Goal: Information Seeking & Learning: Compare options

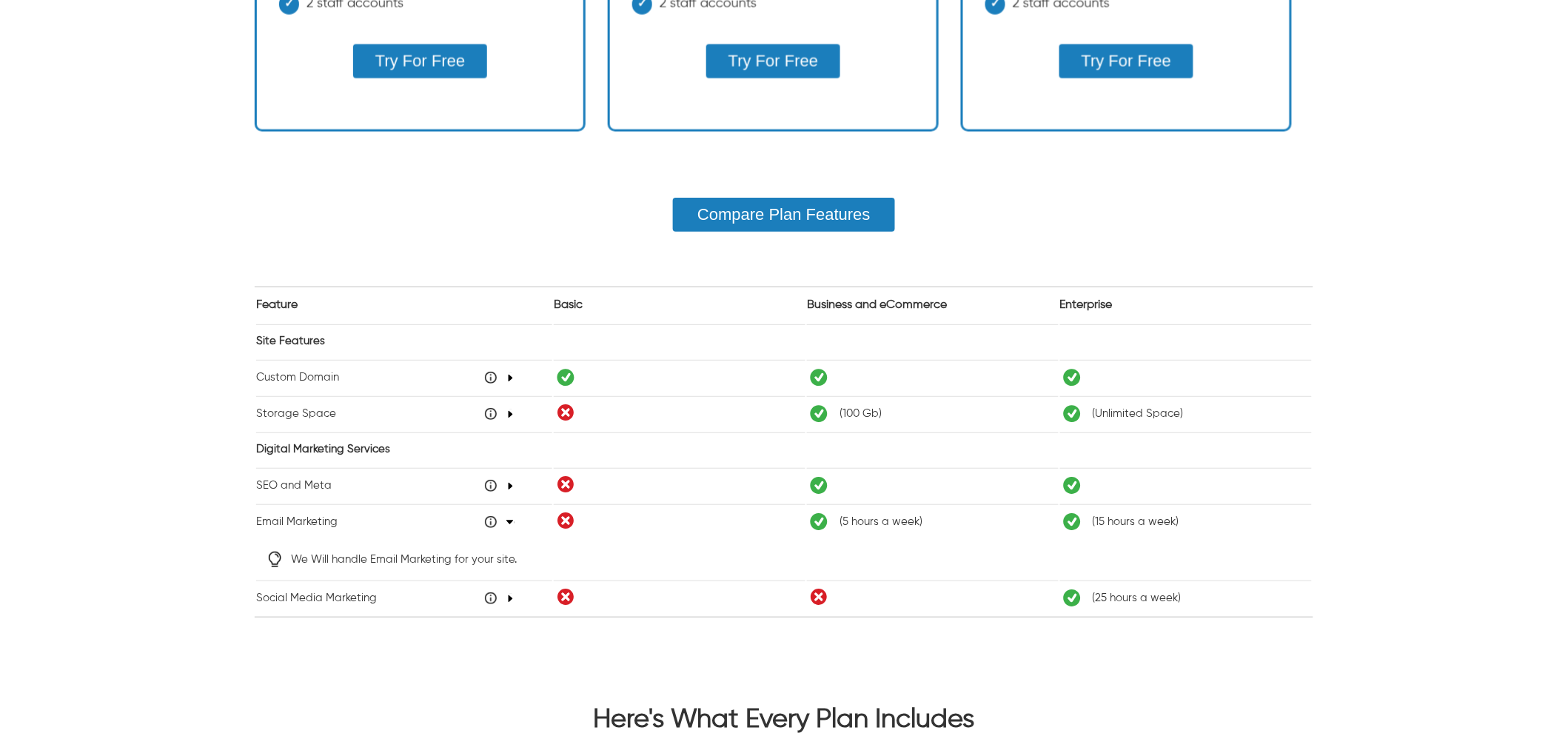
scroll to position [987, 0]
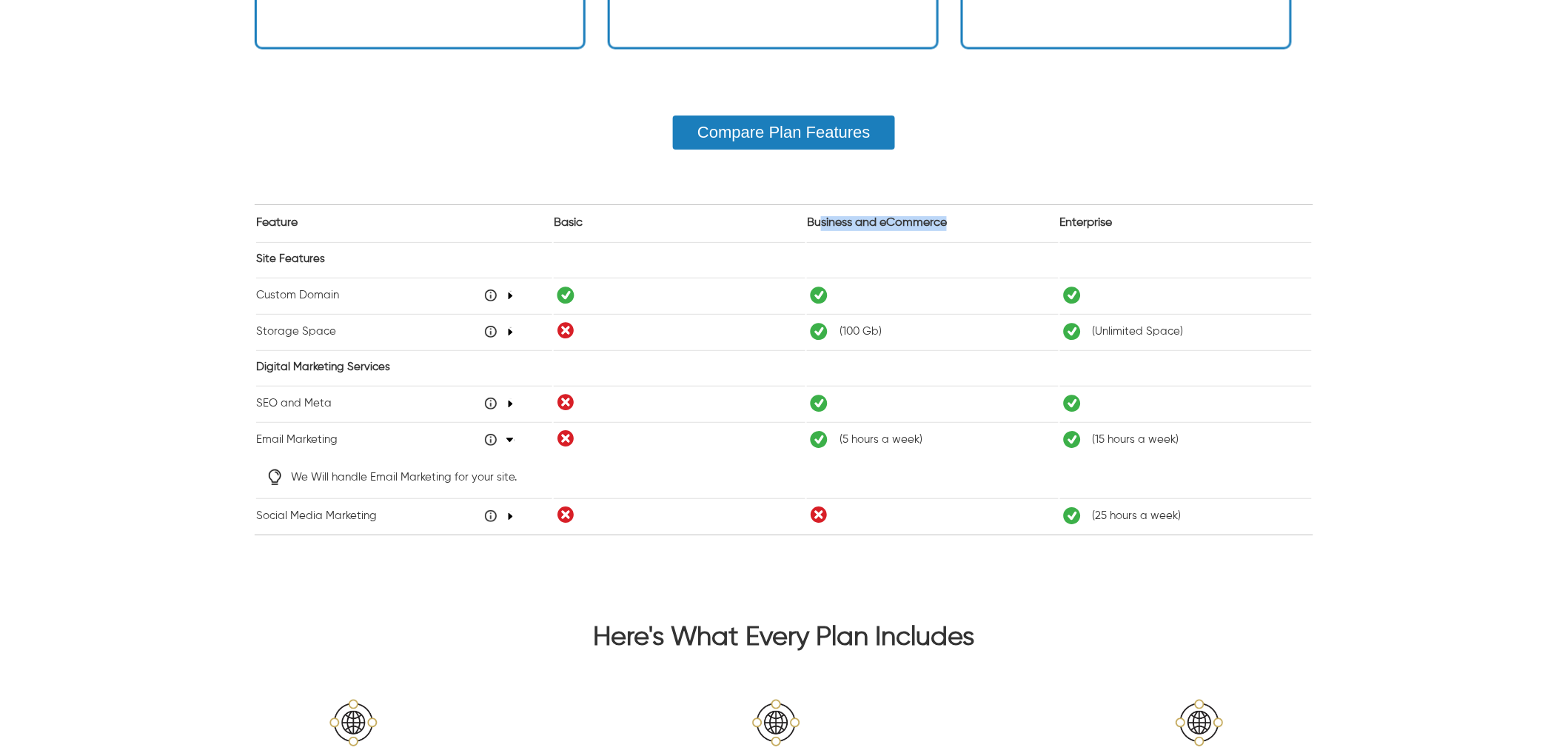
drag, startPoint x: 950, startPoint y: 223, endPoint x: 816, endPoint y: 224, distance: 134.0
click at [816, 224] on table "Feature Basic Business and eCommerce Enterprise Site Features Custom Domain 48 …" at bounding box center [784, 369] width 1059 height 330
click at [855, 224] on table "Feature Basic Business and eCommerce Enterprise Site Features Custom Domain 48 …" at bounding box center [784, 369] width 1059 height 330
click at [945, 215] on table "Feature Basic Business and eCommerce Enterprise Site Features Custom Domain 48 …" at bounding box center [784, 369] width 1059 height 330
drag, startPoint x: 951, startPoint y: 218, endPoint x: 815, endPoint y: 225, distance: 136.2
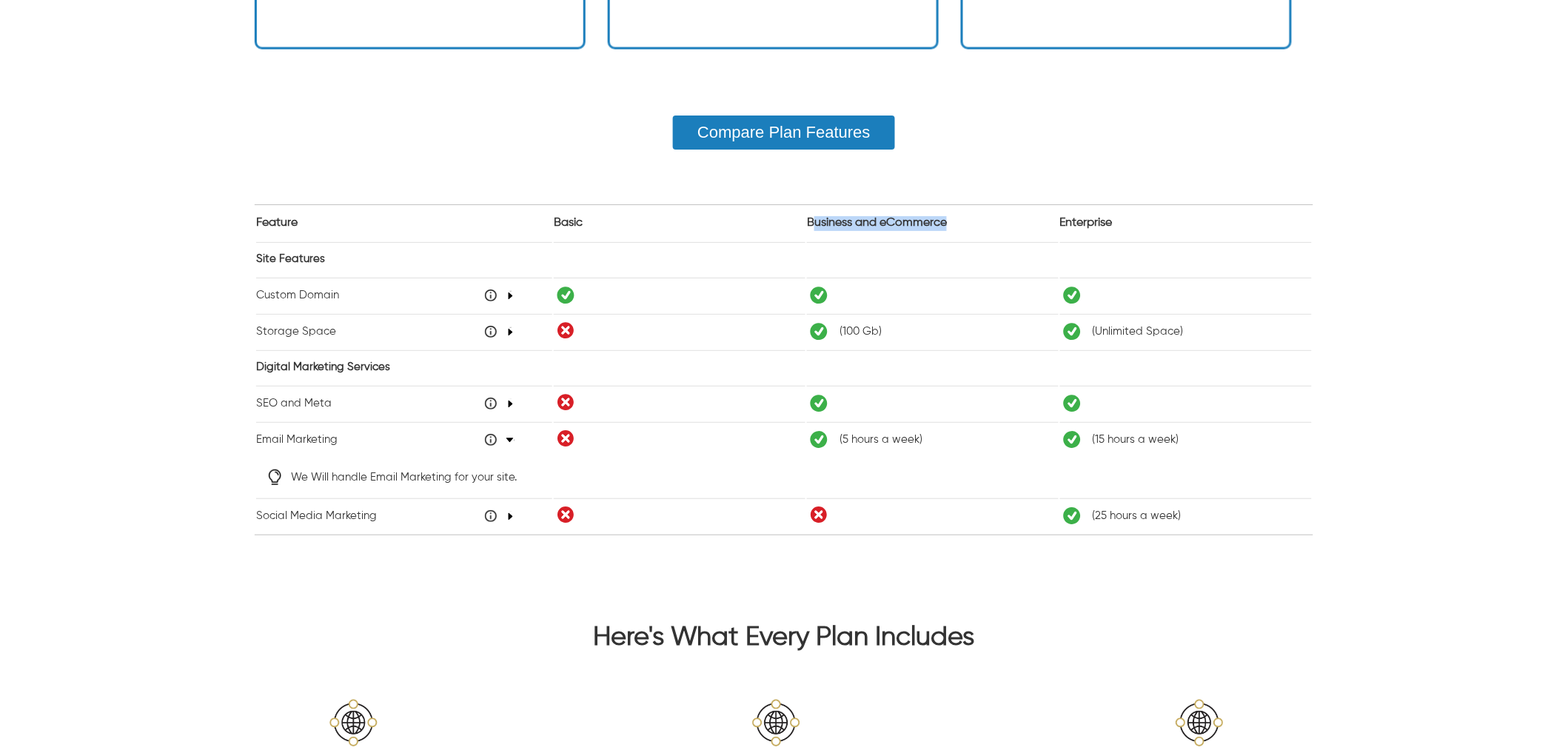
click at [815, 225] on table "Feature Basic Business and eCommerce Enterprise Site Features Custom Domain 48 …" at bounding box center [784, 369] width 1059 height 330
click at [951, 211] on table "Feature Basic Business and eCommerce Enterprise Site Features Custom Domain 48 …" at bounding box center [784, 369] width 1059 height 330
drag, startPoint x: 951, startPoint y: 217, endPoint x: 890, endPoint y: 220, distance: 61.1
click at [890, 220] on table "Feature Basic Business and eCommerce Enterprise Site Features Custom Domain 48 …" at bounding box center [784, 369] width 1059 height 330
click at [1316, 278] on div "Pay Monthly (Save 10%) Pay Quarterly (Save 40%) Pay Yearly (Save 50%) Most Popu…" at bounding box center [784, 9] width 1411 height 1163
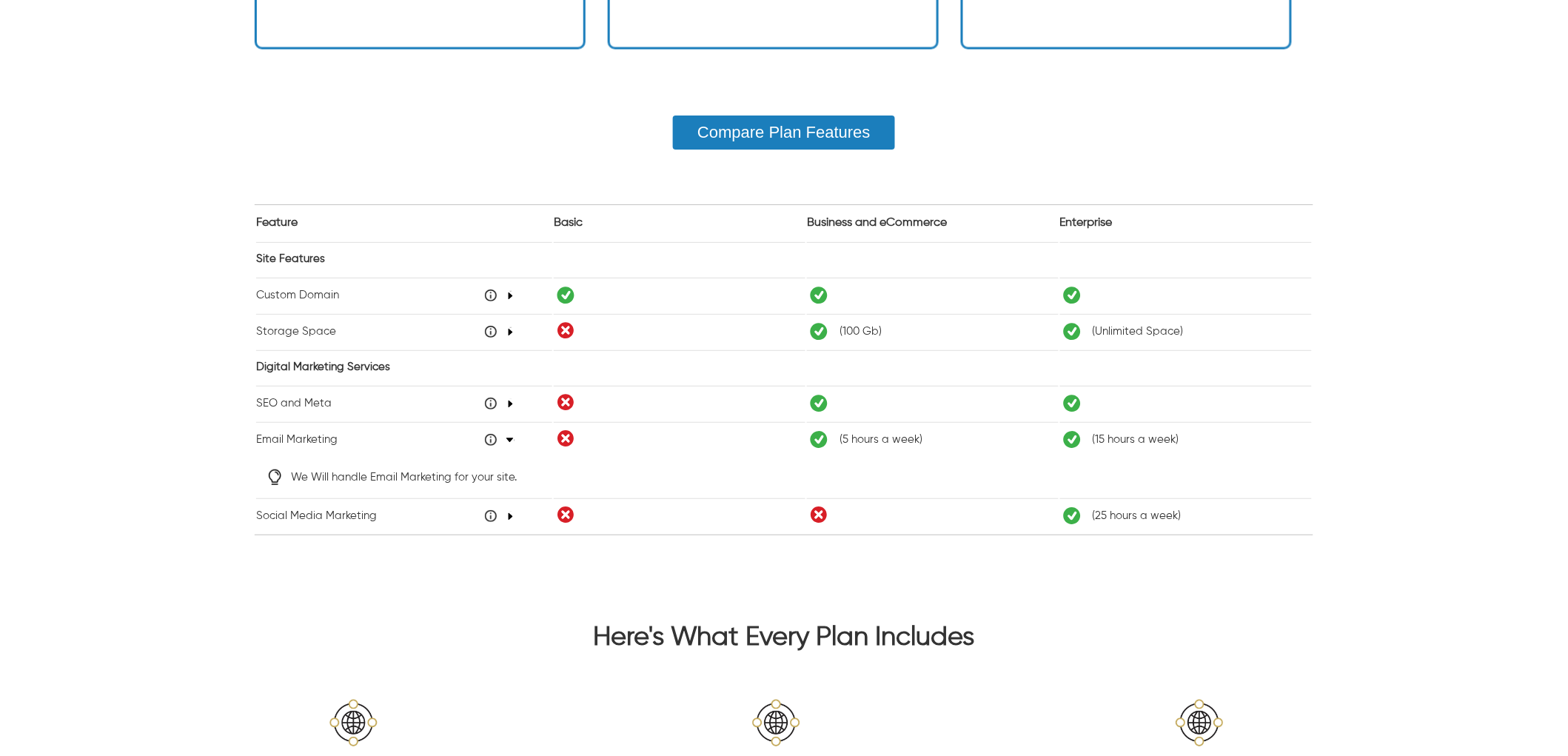
click at [509, 294] on icon "48" at bounding box center [510, 295] width 8 height 8
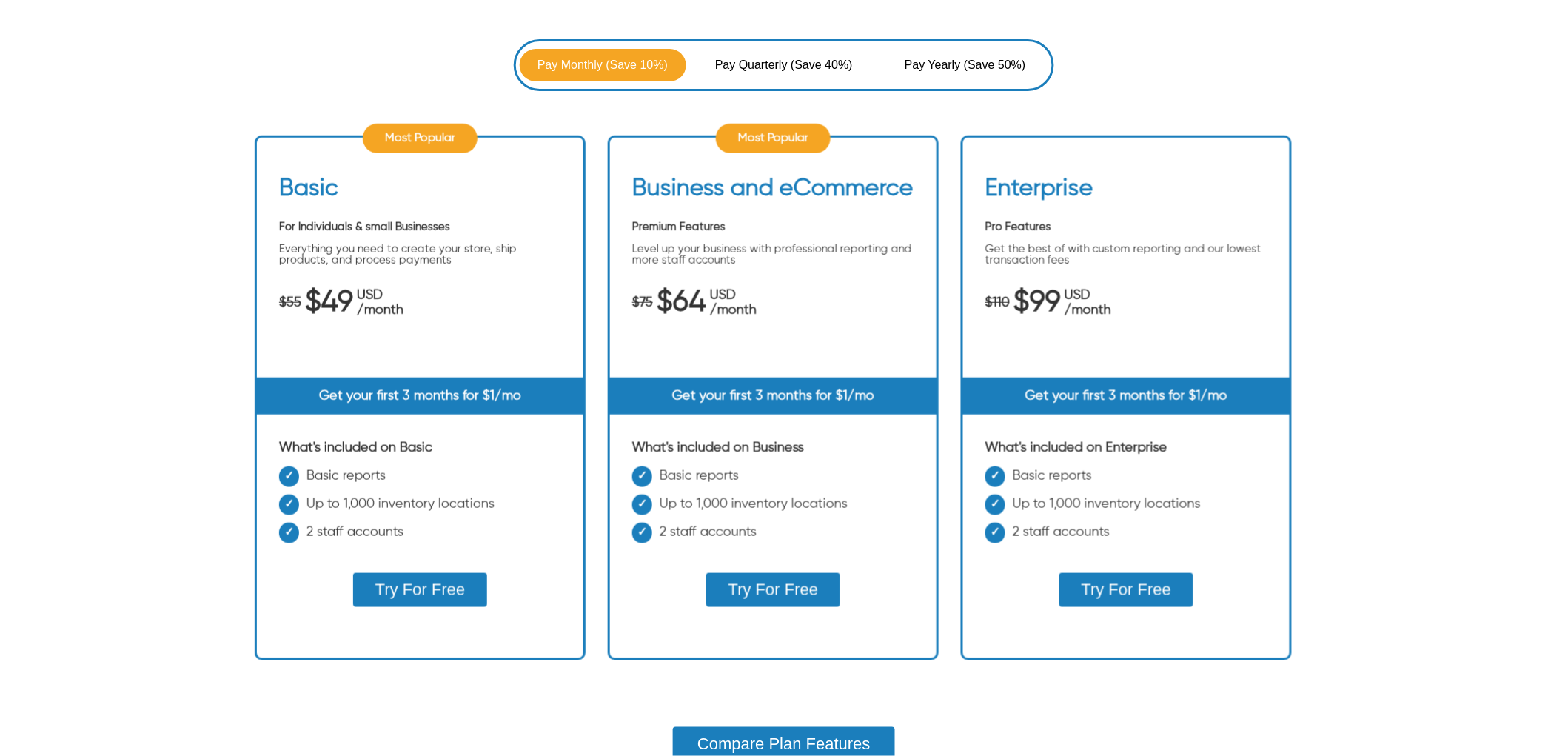
scroll to position [329, 0]
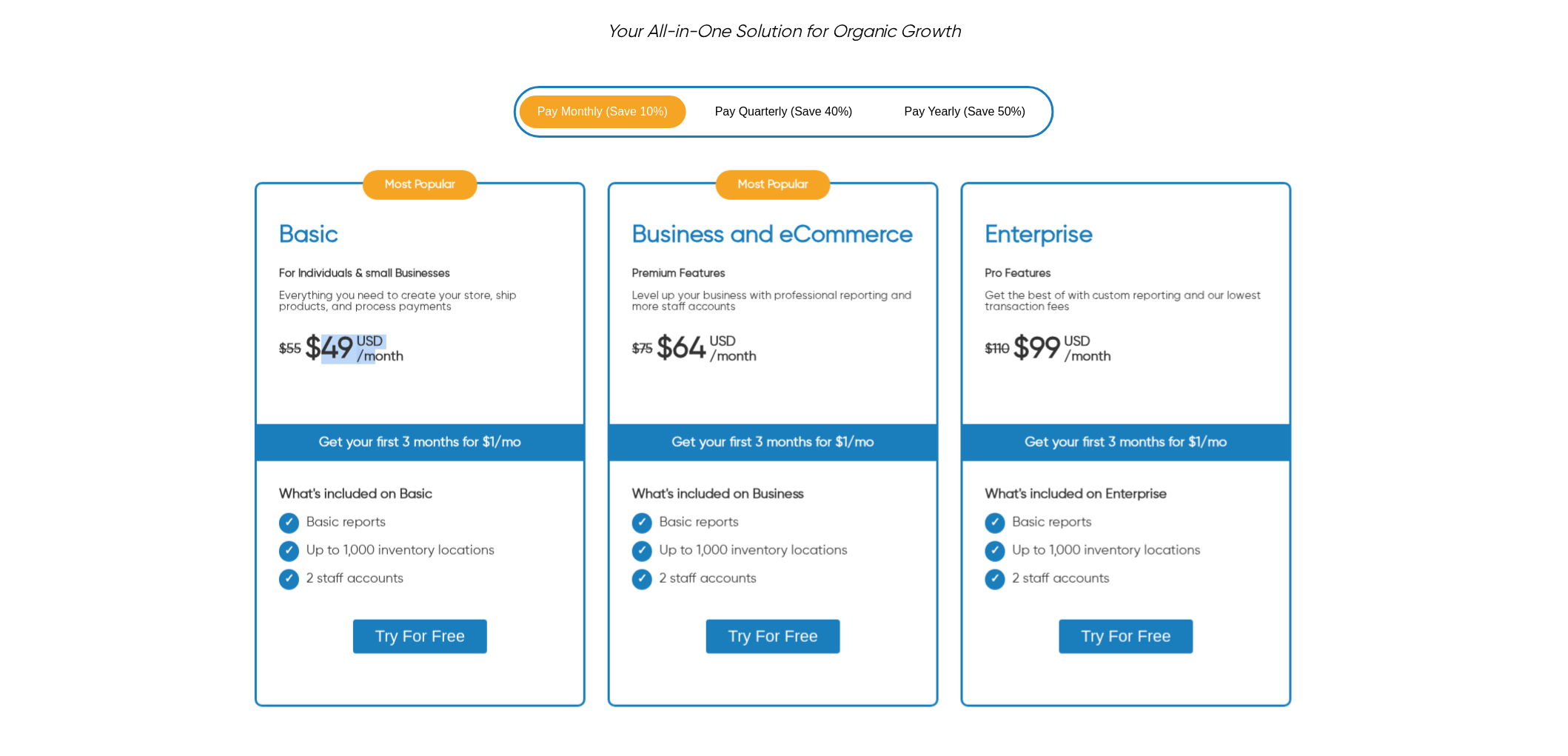
drag, startPoint x: 321, startPoint y: 346, endPoint x: 378, endPoint y: 353, distance: 57.4
click at [378, 353] on div "$55 $49 USD /month" at bounding box center [420, 349] width 282 height 30
click at [422, 370] on div "Basic For Individuals & small Businesses Everything you need to create your sto…" at bounding box center [421, 323] width 327 height 203
drag, startPoint x: 349, startPoint y: 345, endPoint x: 491, endPoint y: 345, distance: 142.0
click at [354, 345] on div "$55 $49 USD /month" at bounding box center [420, 349] width 282 height 30
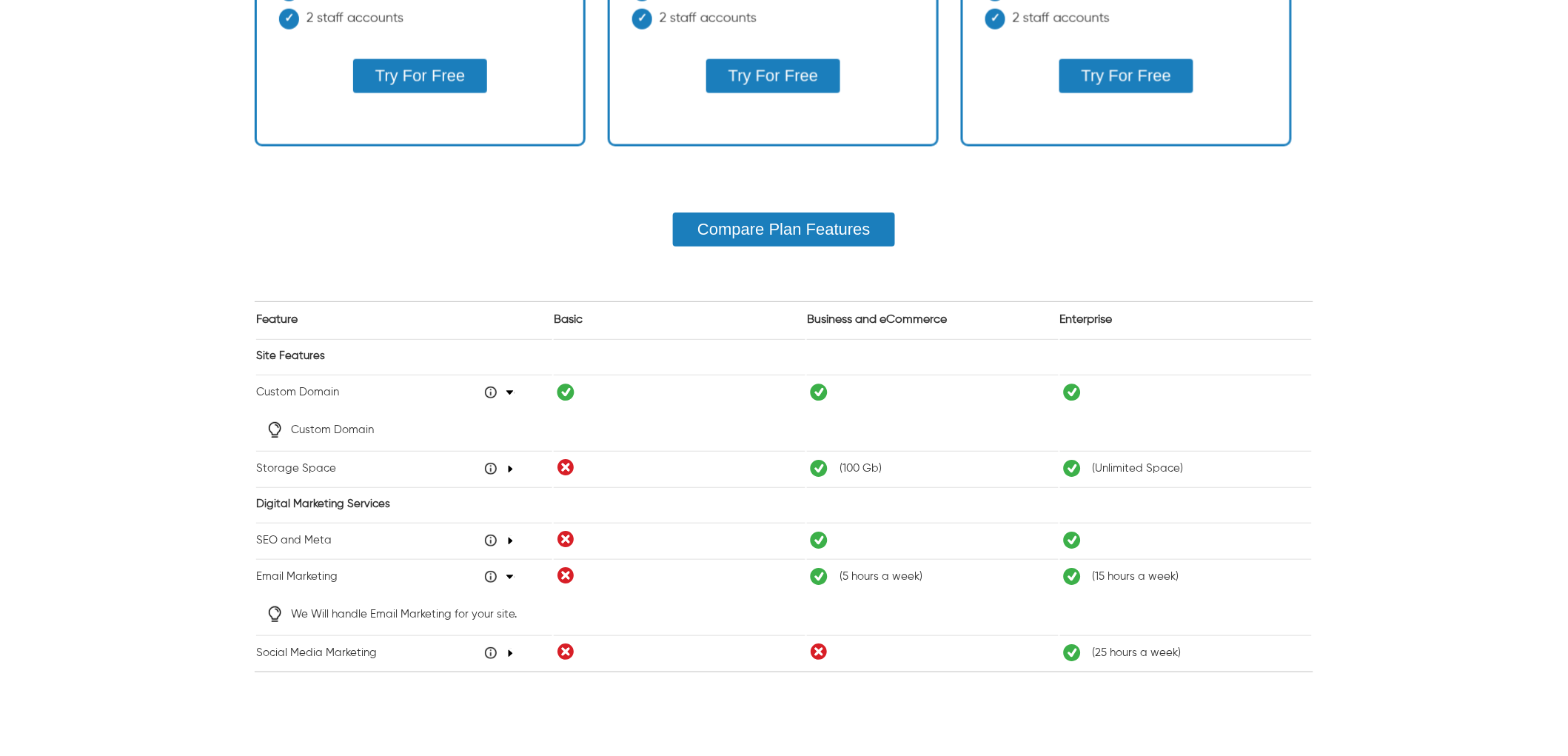
scroll to position [987, 0]
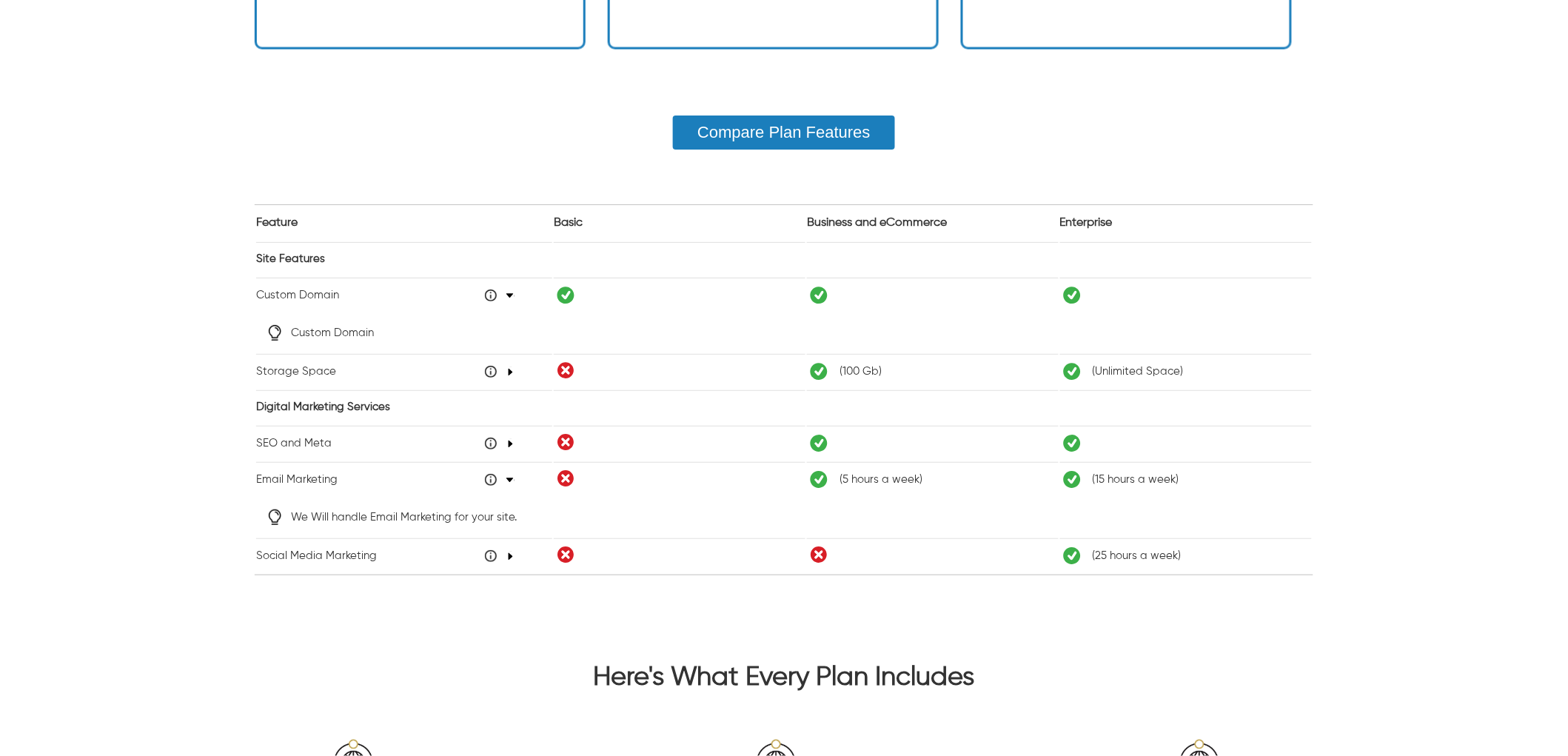
click at [505, 292] on icon "48" at bounding box center [509, 295] width 8 height 8
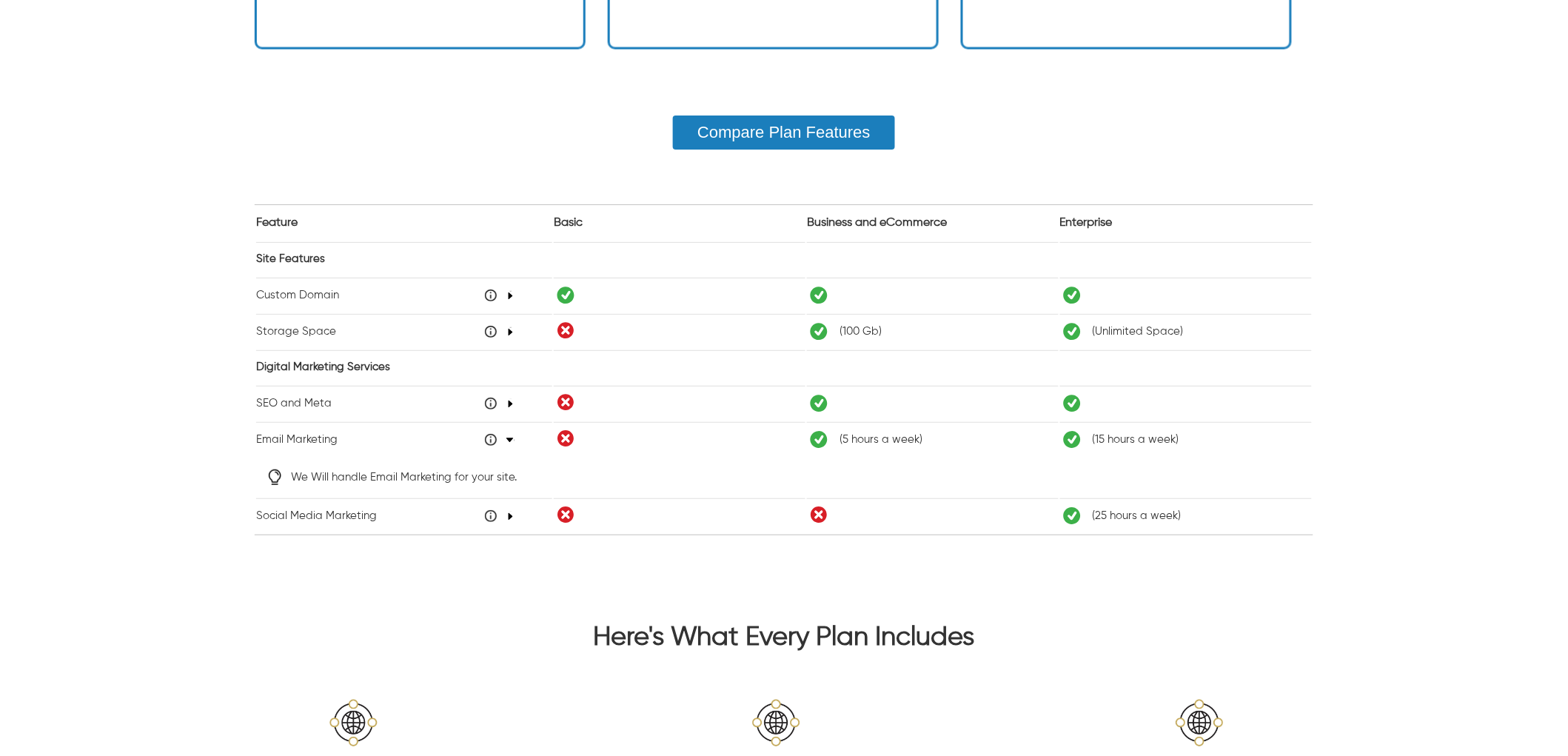
click at [506, 292] on icon "48" at bounding box center [510, 295] width 8 height 8
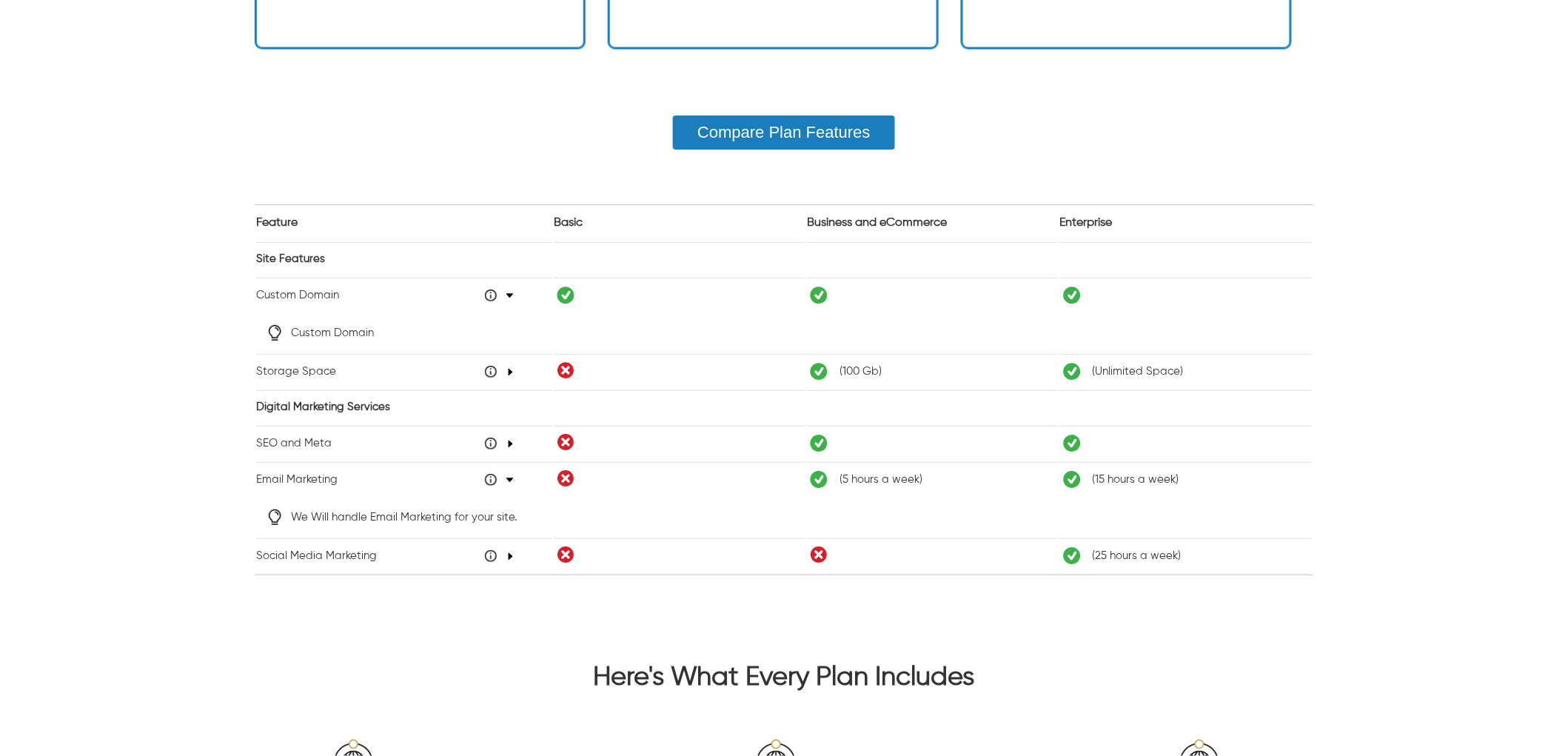
click at [509, 292] on icon at bounding box center [509, 283] width 7 height 27
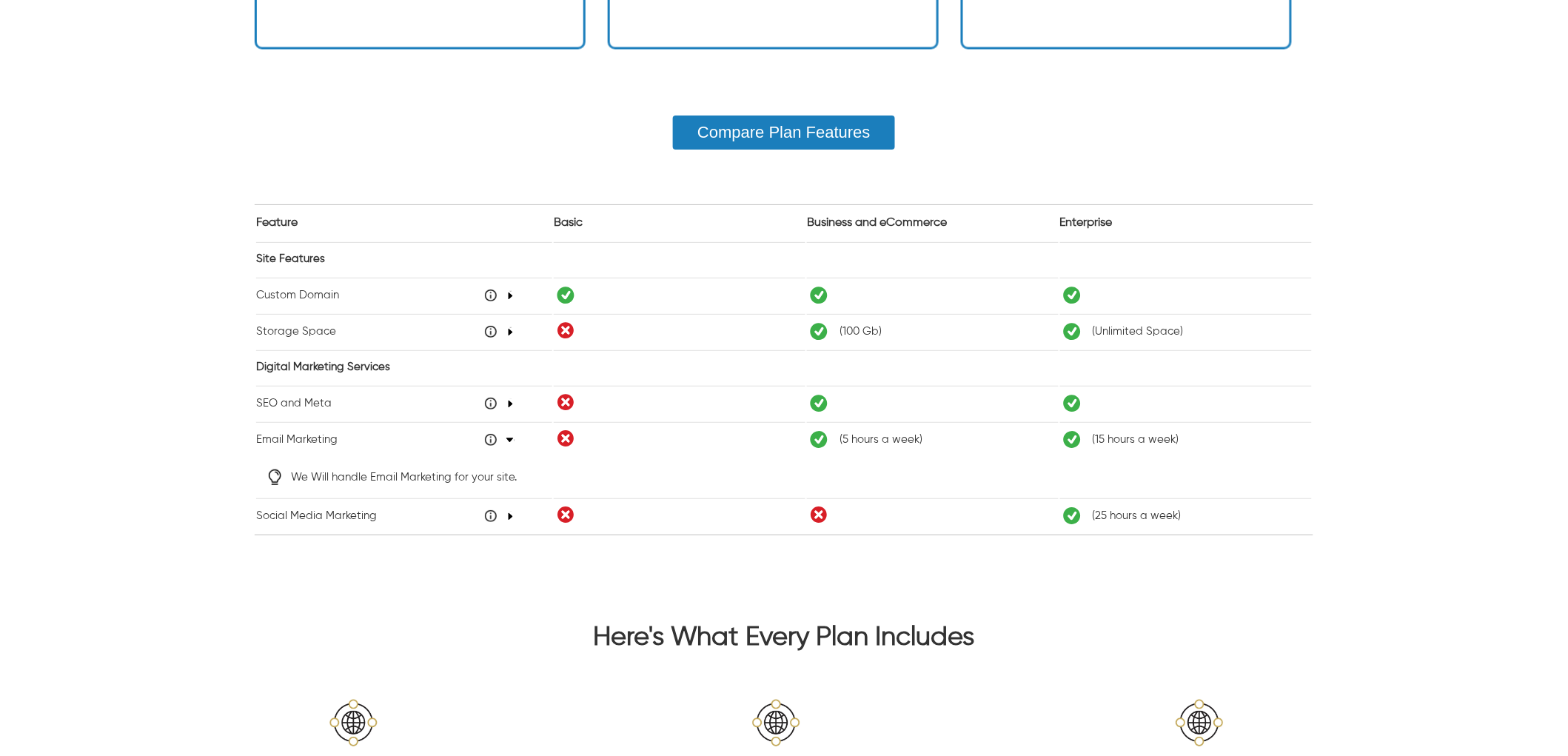
click at [509, 292] on icon at bounding box center [498, 295] width 27 height 7
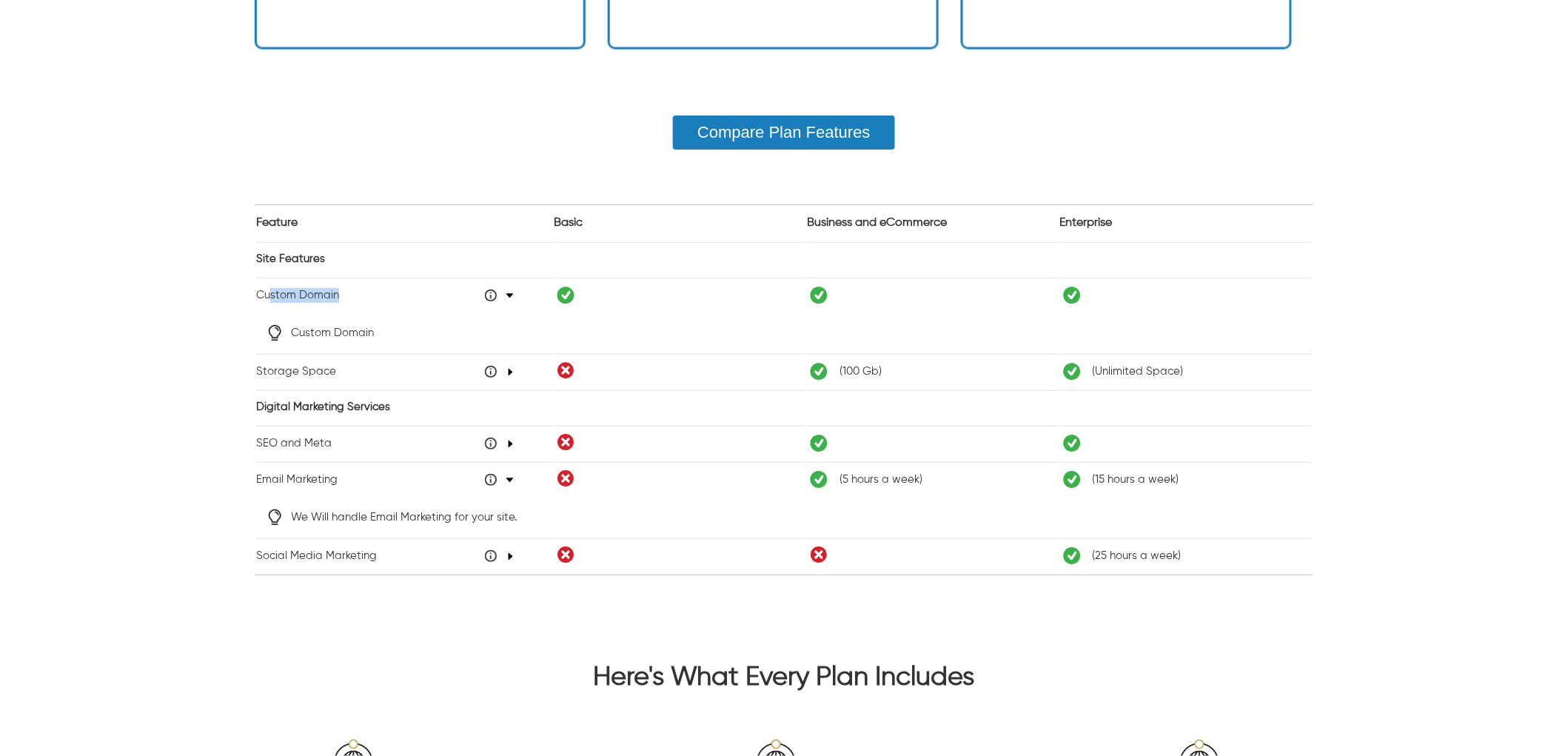
drag, startPoint x: 359, startPoint y: 293, endPoint x: 268, endPoint y: 298, distance: 91.1
click at [268, 298] on td "Custom Domain 48" at bounding box center [404, 295] width 296 height 35
click at [1094, 297] on span at bounding box center [1187, 296] width 252 height 30
drag, startPoint x: 1094, startPoint y: 295, endPoint x: 798, endPoint y: 294, distance: 296.0
click at [798, 294] on tr "Custom Domain 48" at bounding box center [784, 295] width 1056 height 35
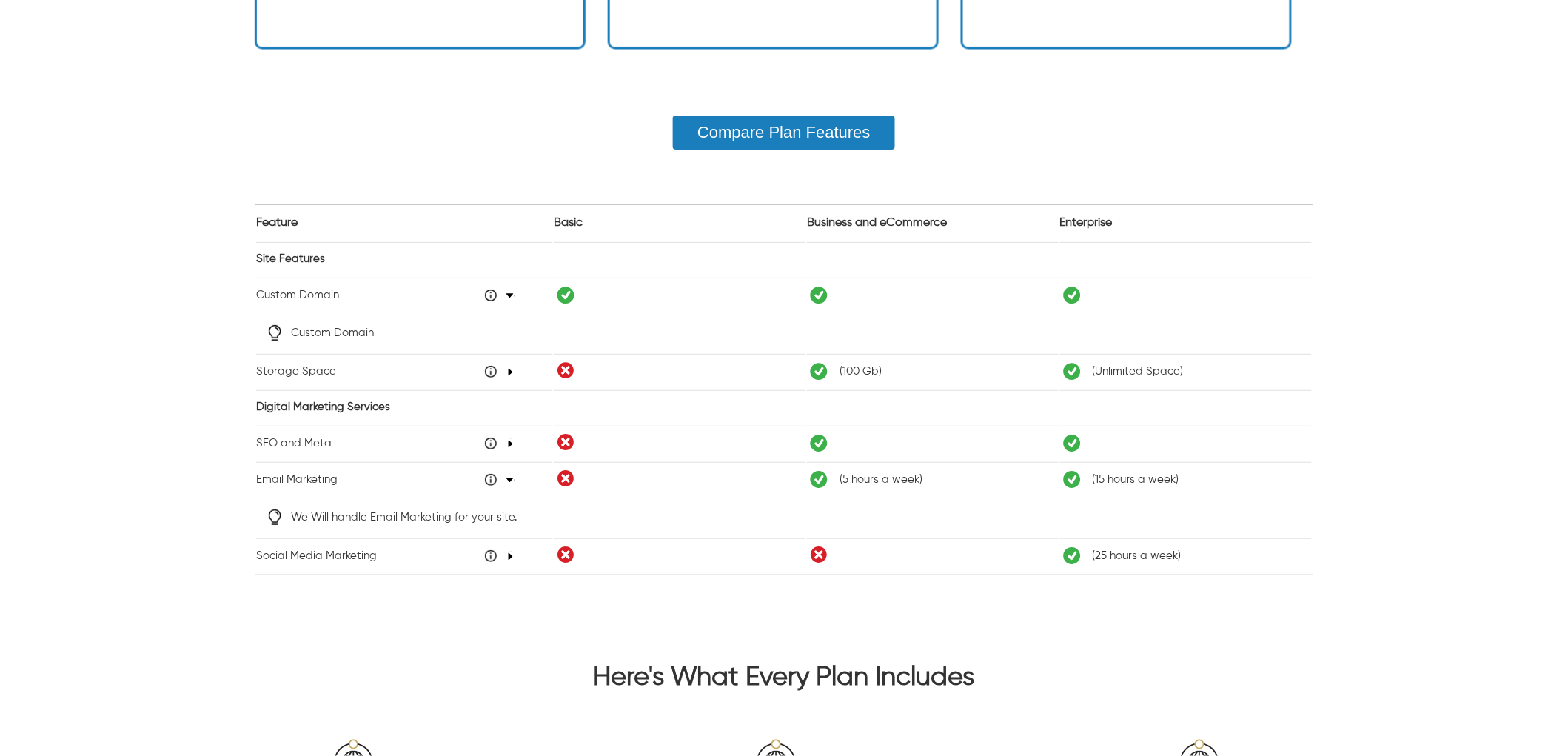
scroll to position [410, 0]
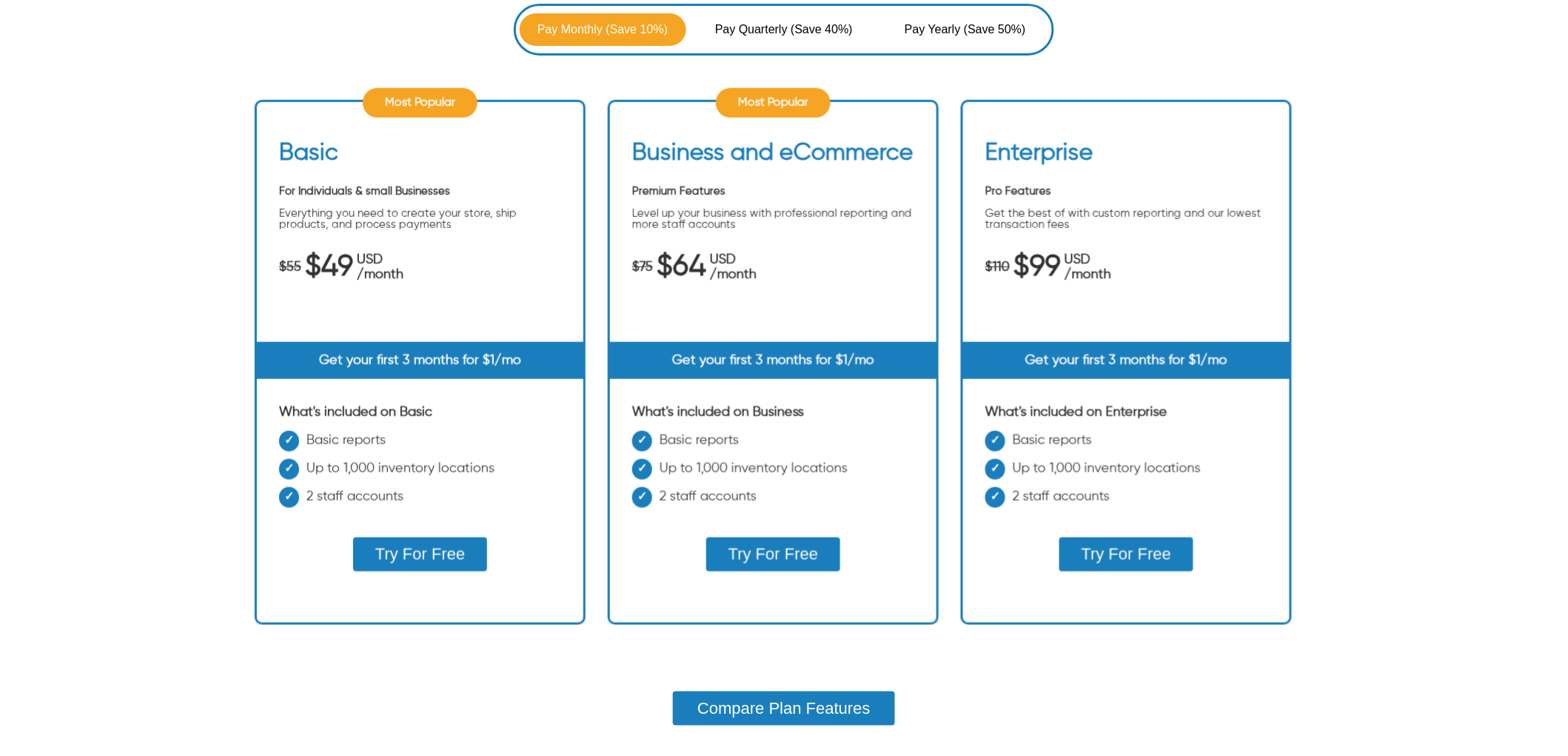
click at [1428, 348] on div "Pay Monthly (Save 10%) Pay Quarterly (Save 40%) Pay Yearly (Save 50%) Most Popu…" at bounding box center [784, 605] width 1411 height 1202
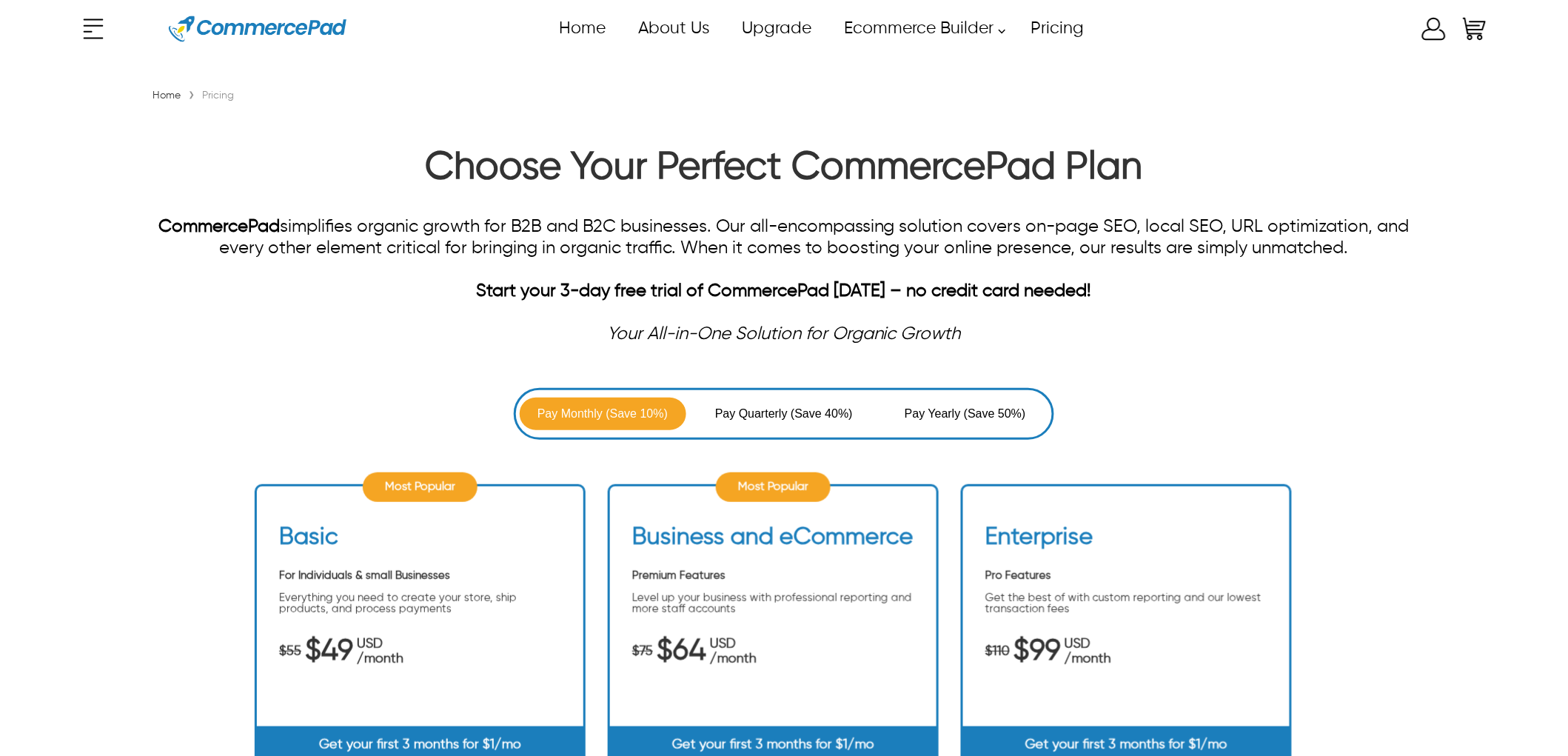
scroll to position [0, 0]
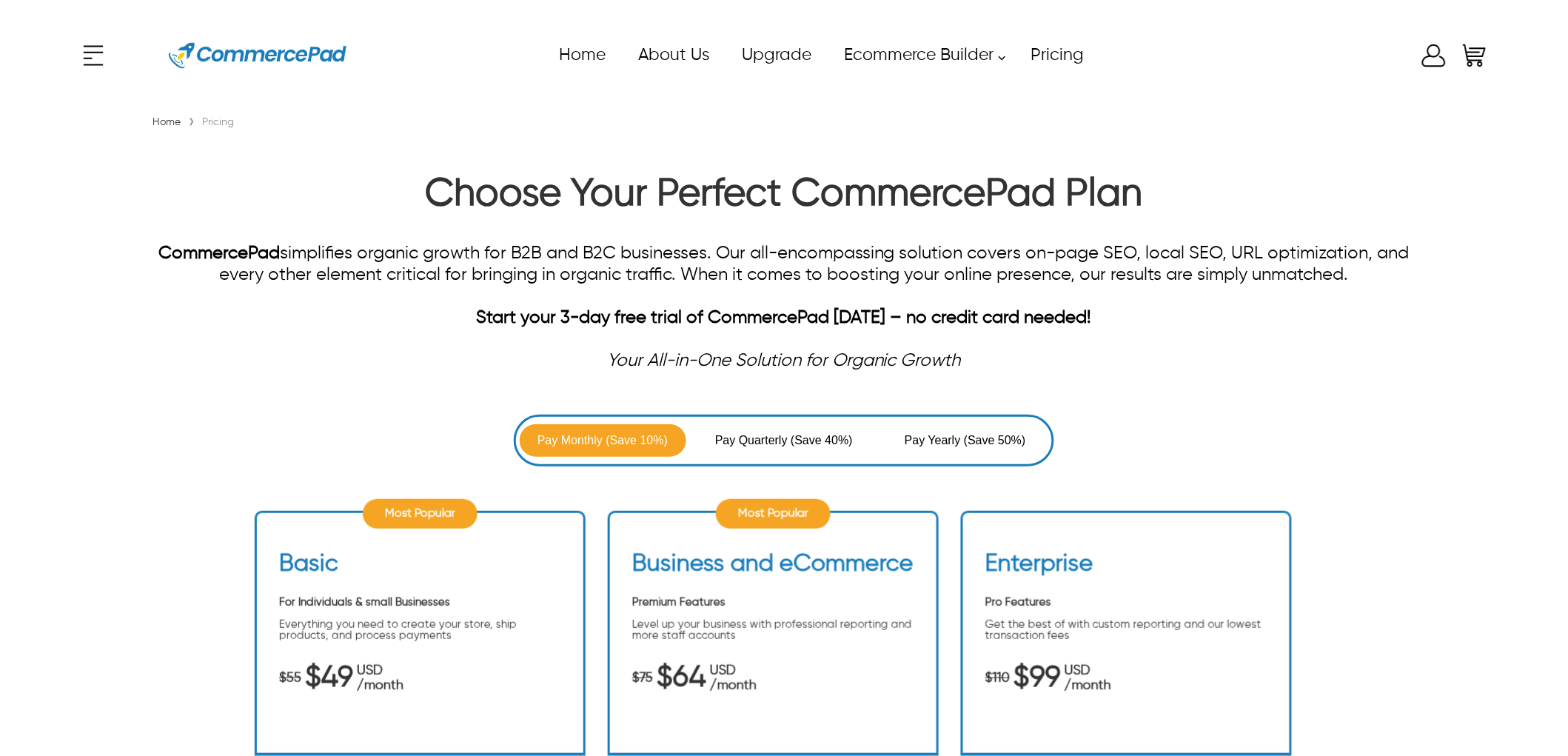
click at [809, 432] on span "(Save 40%)" at bounding box center [822, 440] width 62 height 18
click at [982, 435] on span "(Save 50%)" at bounding box center [995, 440] width 62 height 18
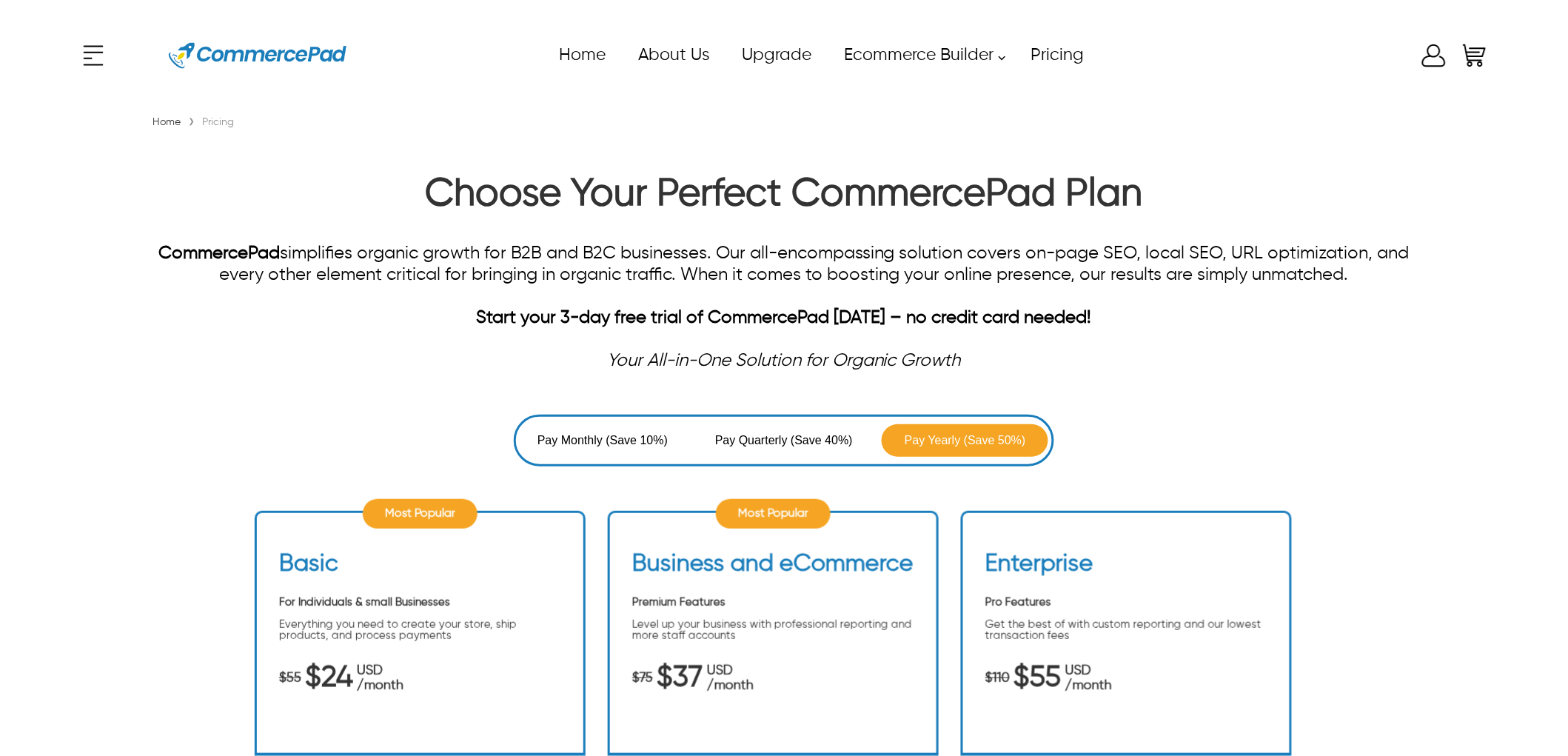
click at [617, 440] on span "(Save 10%)" at bounding box center [638, 440] width 62 height 18
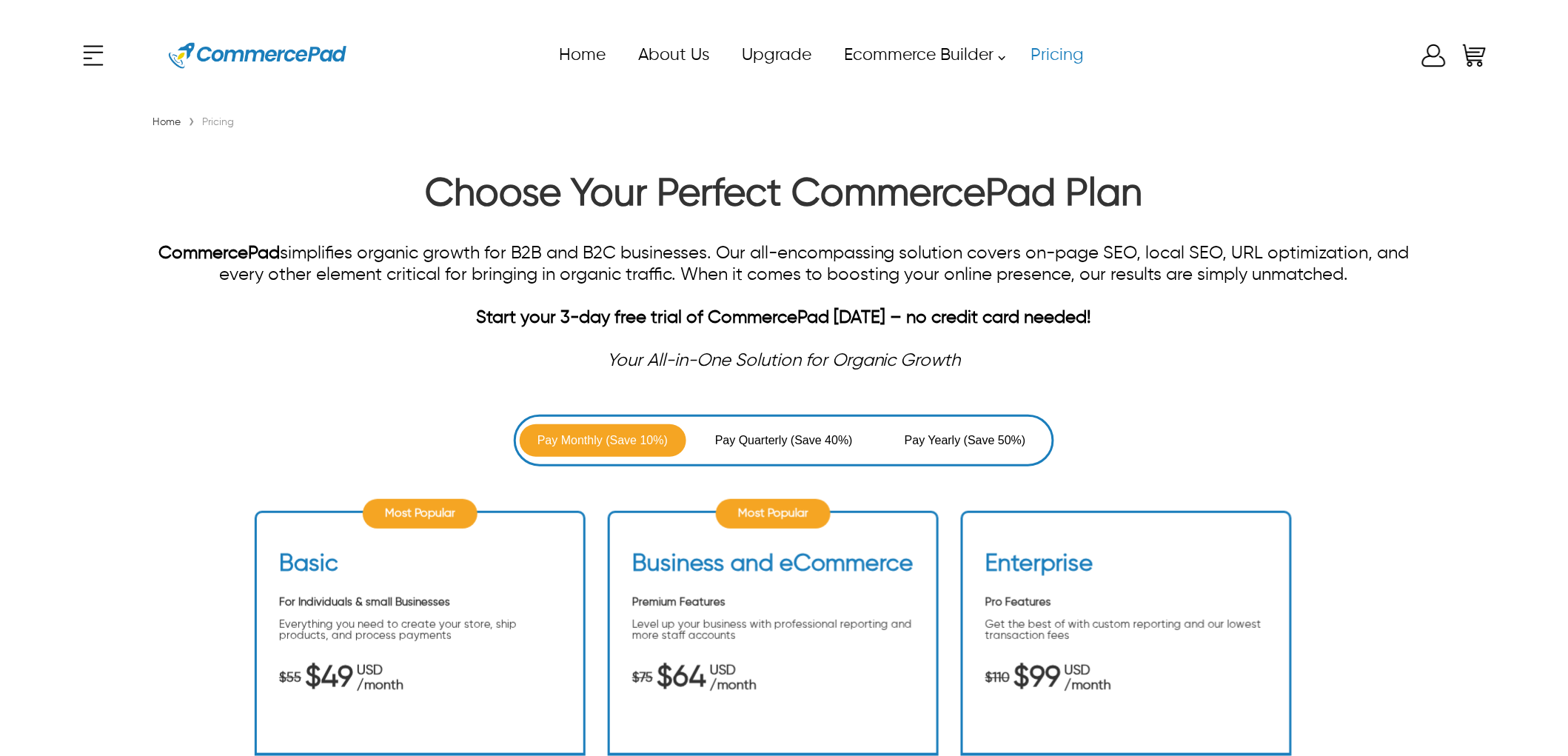
click at [1100, 52] on div "x Upgrade eCommerce Builder Partners Pricing About us Contact us Follow us Home…" at bounding box center [784, 55] width 1411 height 67
drag, startPoint x: 1178, startPoint y: 42, endPoint x: 449, endPoint y: 54, distance: 729.1
click at [449, 54] on div "x Upgrade eCommerce Builder Partners Pricing About us Contact us Follow us Home…" at bounding box center [784, 55] width 1411 height 67
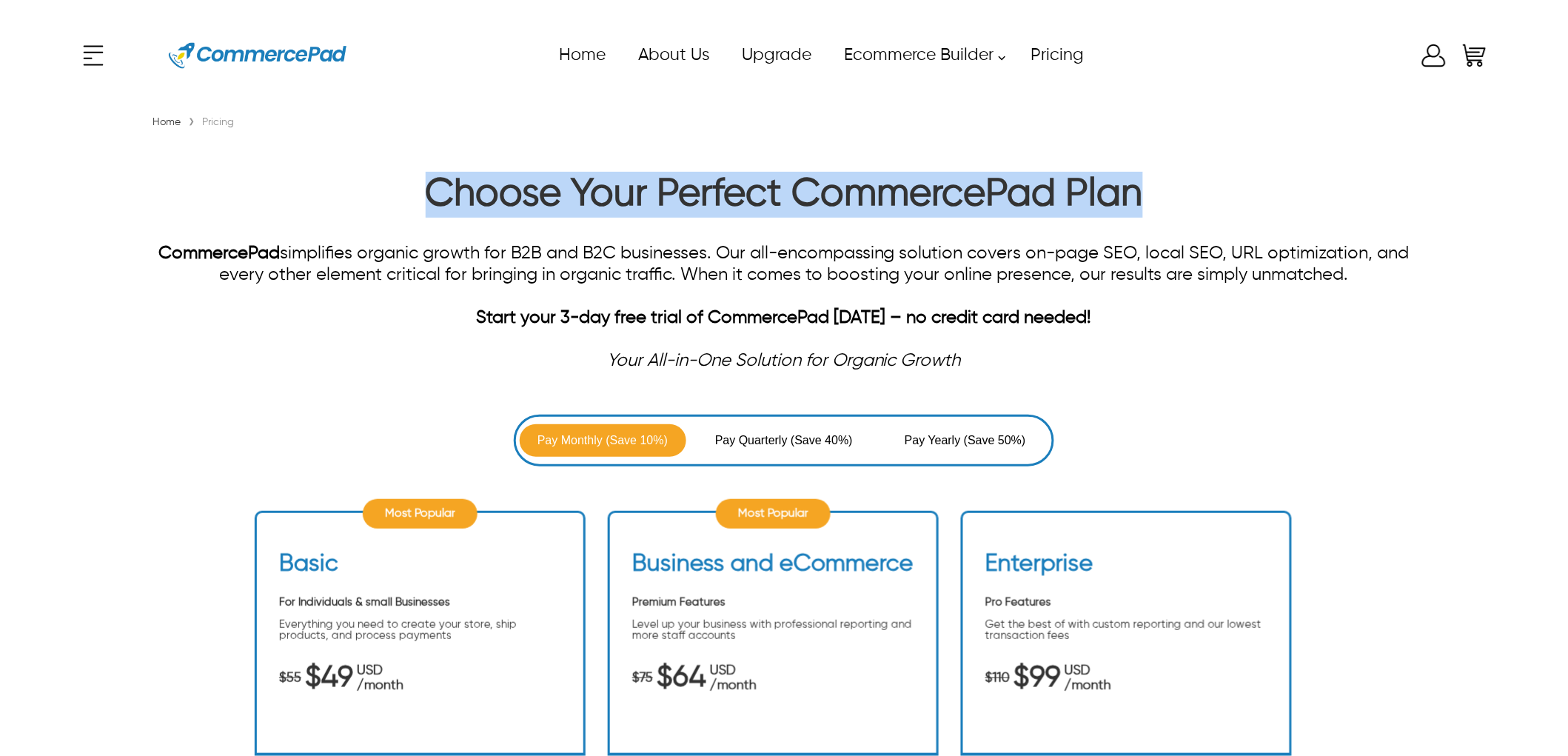
drag, startPoint x: 1156, startPoint y: 196, endPoint x: 447, endPoint y: 201, distance: 709.0
click at [425, 197] on h1 "Choose Your Perfect CommercePad Plan" at bounding box center [784, 198] width 1271 height 54
click at [447, 201] on h1 "Choose Your Perfect CommercePad Plan" at bounding box center [784, 198] width 1271 height 54
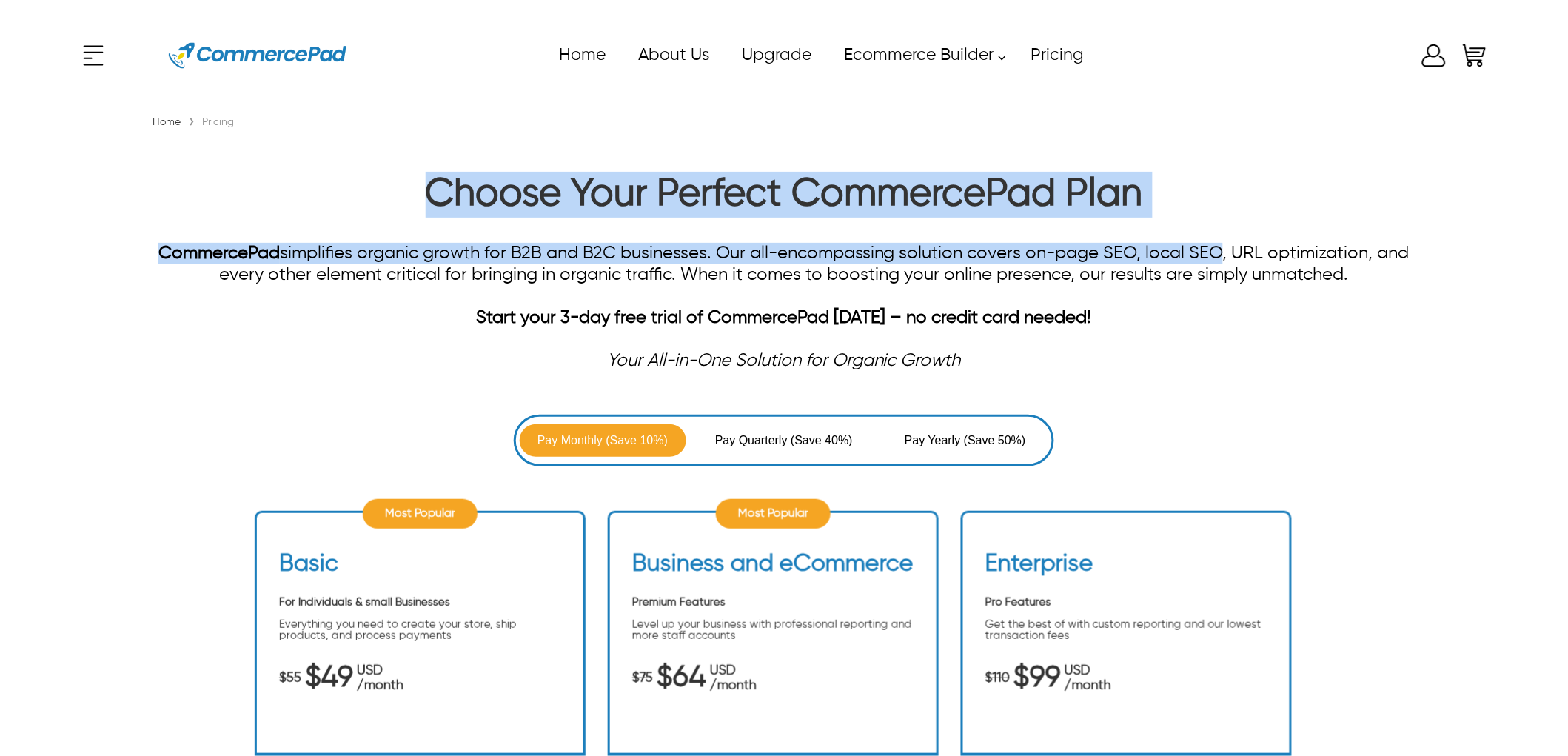
drag, startPoint x: 429, startPoint y: 188, endPoint x: 1215, endPoint y: 229, distance: 787.1
click at [1215, 229] on div "Choose Your Perfect CommercePad Plan CommercePad simplifies organic growth for …" at bounding box center [784, 271] width 1271 height 200
click at [1207, 254] on div "CommercePad simplifies organic growth for B2B and B2C businesses. Our all-encom…" at bounding box center [784, 275] width 1271 height 65
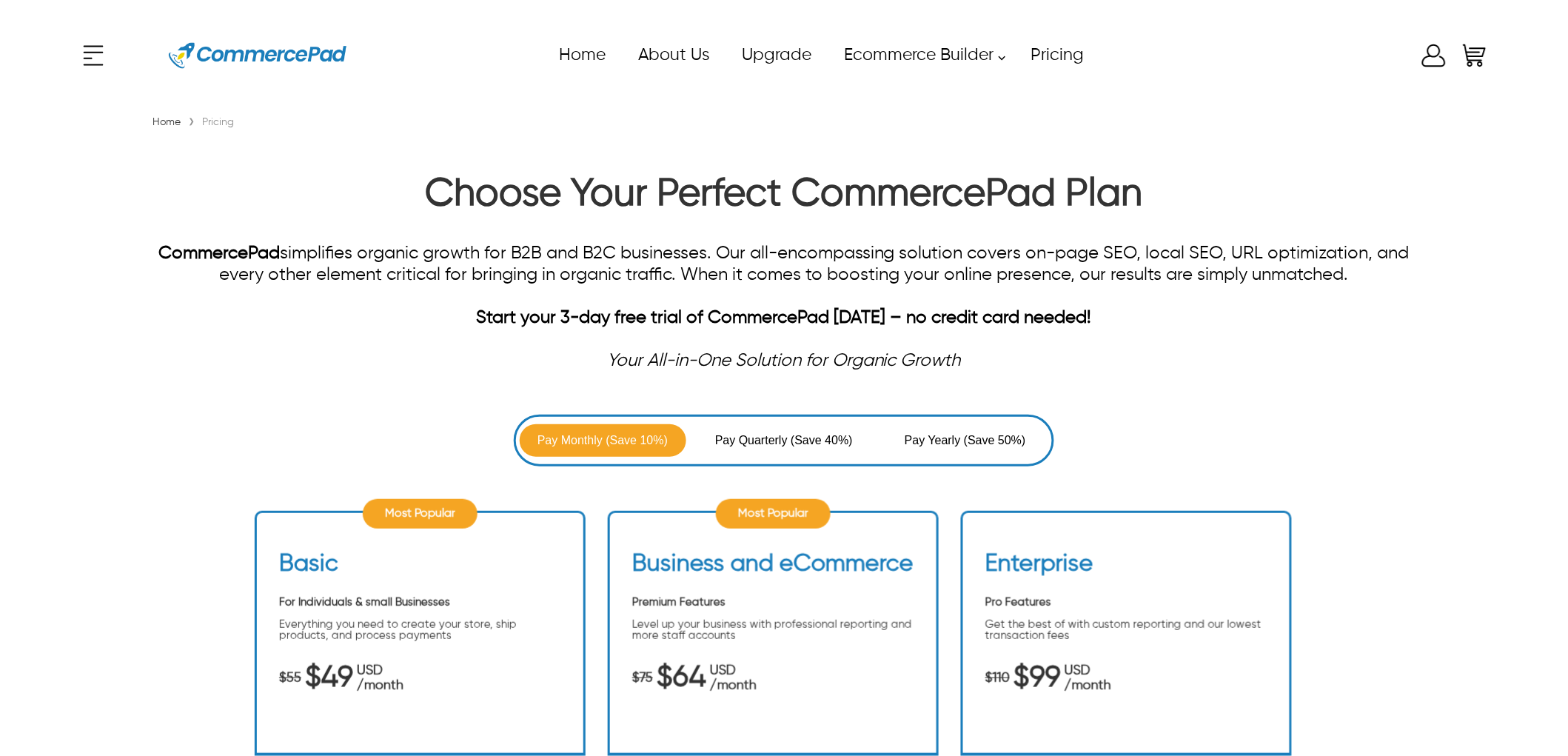
drag, startPoint x: 1353, startPoint y: 282, endPoint x: 106, endPoint y: 253, distance: 1247.3
click at [106, 253] on div "Choose Your Perfect CommercePad Plan CommercePad simplifies organic growth for …" at bounding box center [784, 271] width 1411 height 200
click at [507, 302] on div "CommercePad simplifies organic growth for B2B and B2C businesses. Our all-encom…" at bounding box center [784, 275] width 1271 height 65
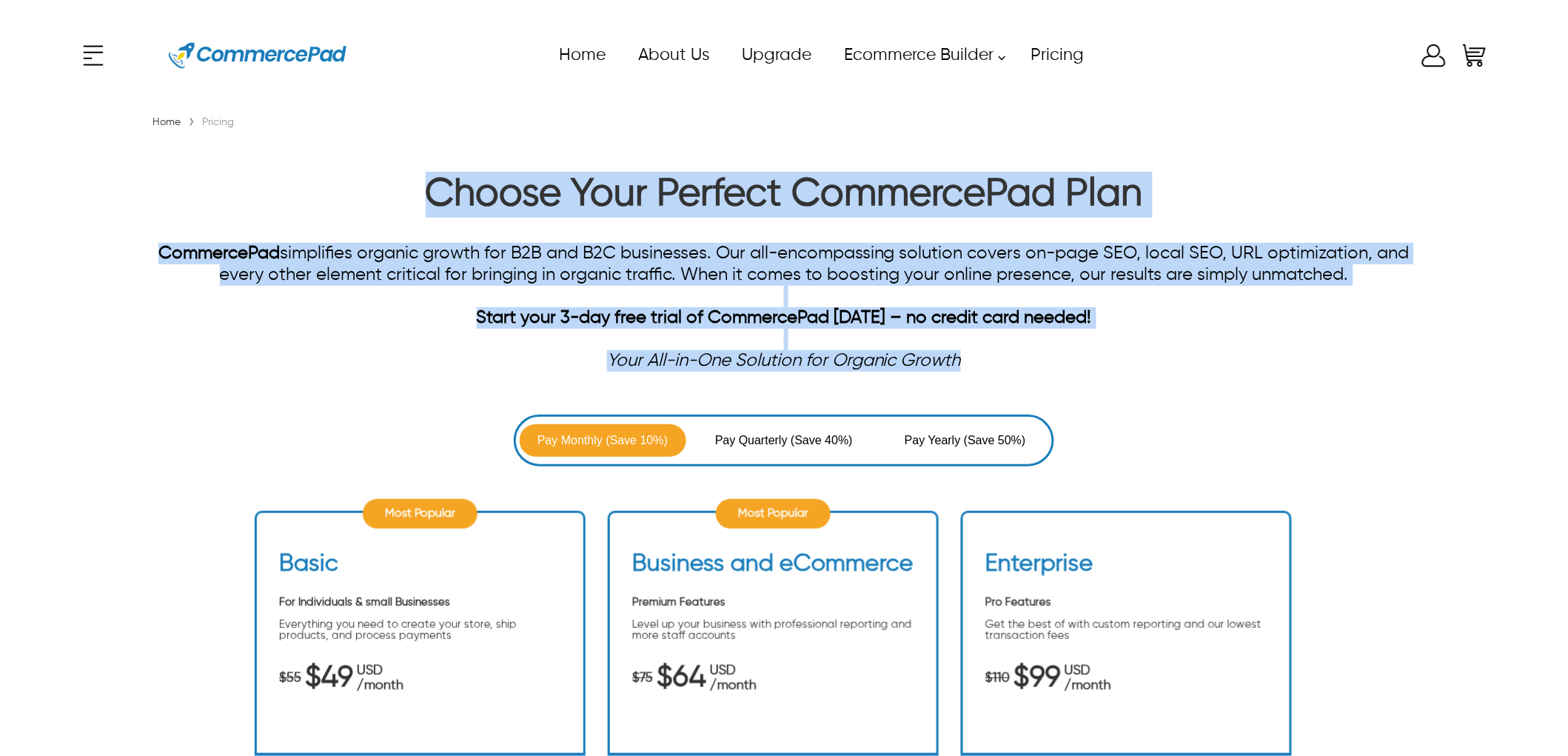
drag, startPoint x: 974, startPoint y: 365, endPoint x: 421, endPoint y: 187, distance: 580.9
click at [421, 187] on div "Choose Your Perfect CommercePad Plan CommercePad simplifies organic growth for …" at bounding box center [784, 271] width 1271 height 200
click at [696, 246] on div "CommercePad simplifies organic growth for B2B and B2C businesses. Our all-encom…" at bounding box center [784, 275] width 1271 height 65
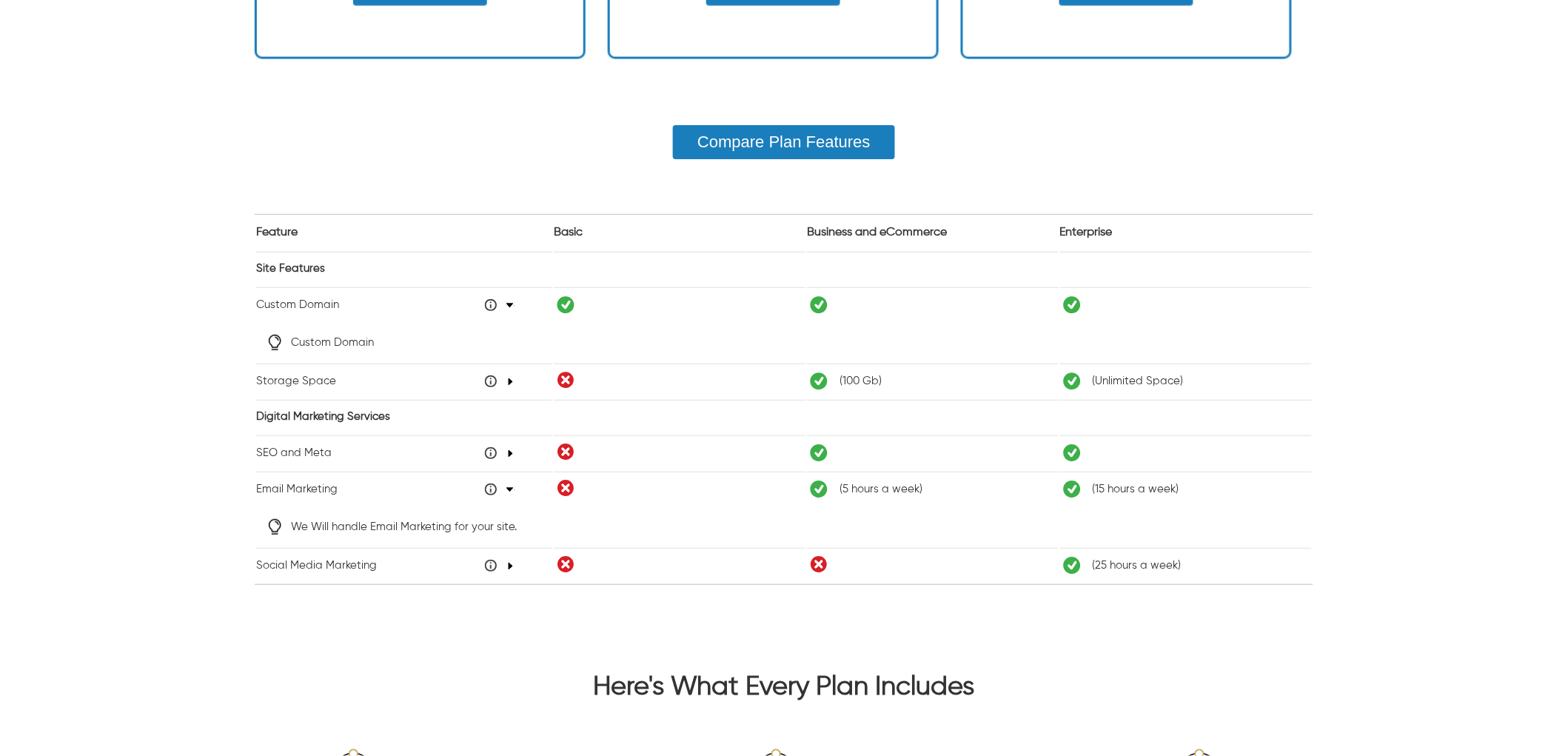
scroll to position [987, 0]
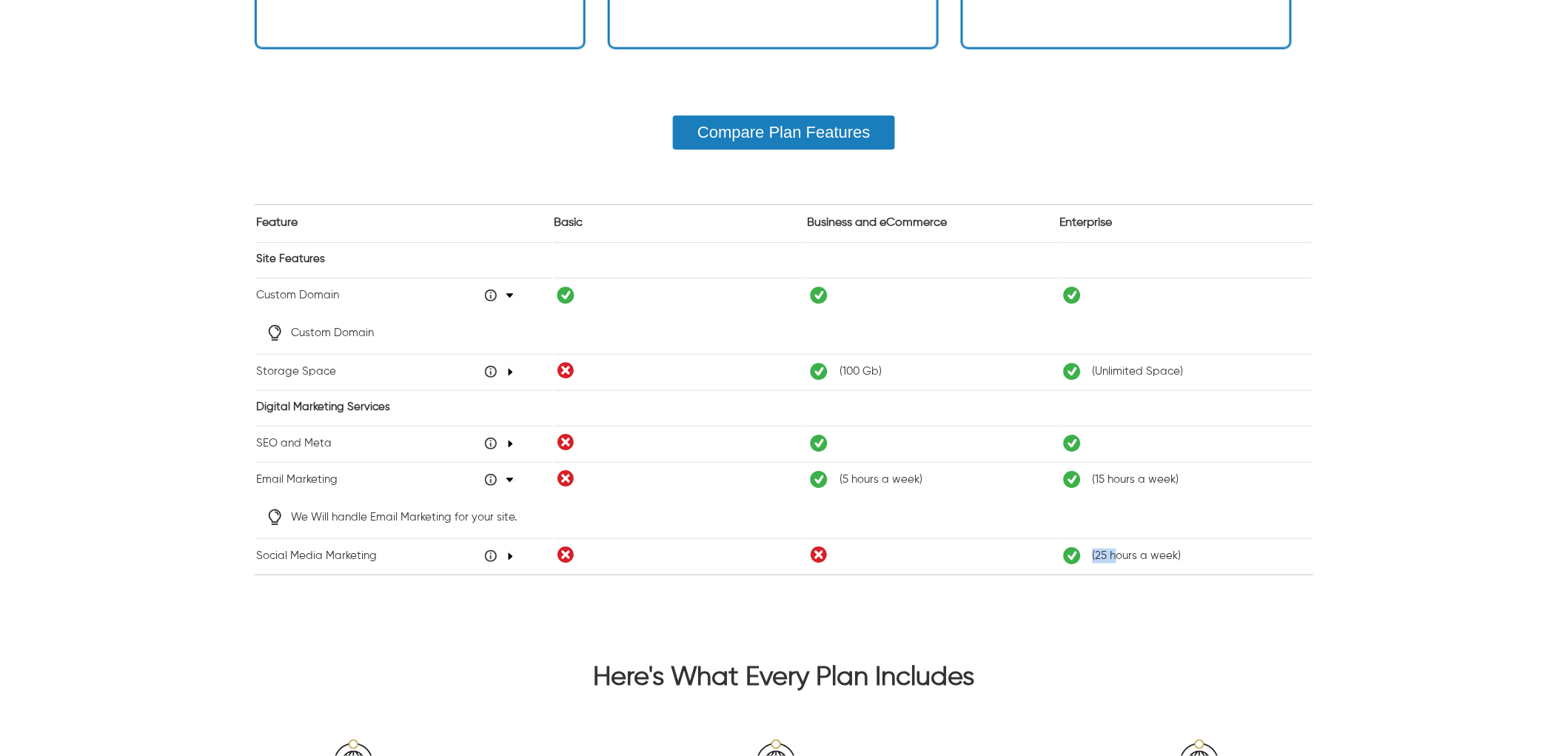
drag, startPoint x: 1111, startPoint y: 545, endPoint x: 939, endPoint y: 542, distance: 172.0
click at [960, 545] on tr "Social Media Marketing 48 ( 25 hours a week )" at bounding box center [784, 555] width 1056 height 35
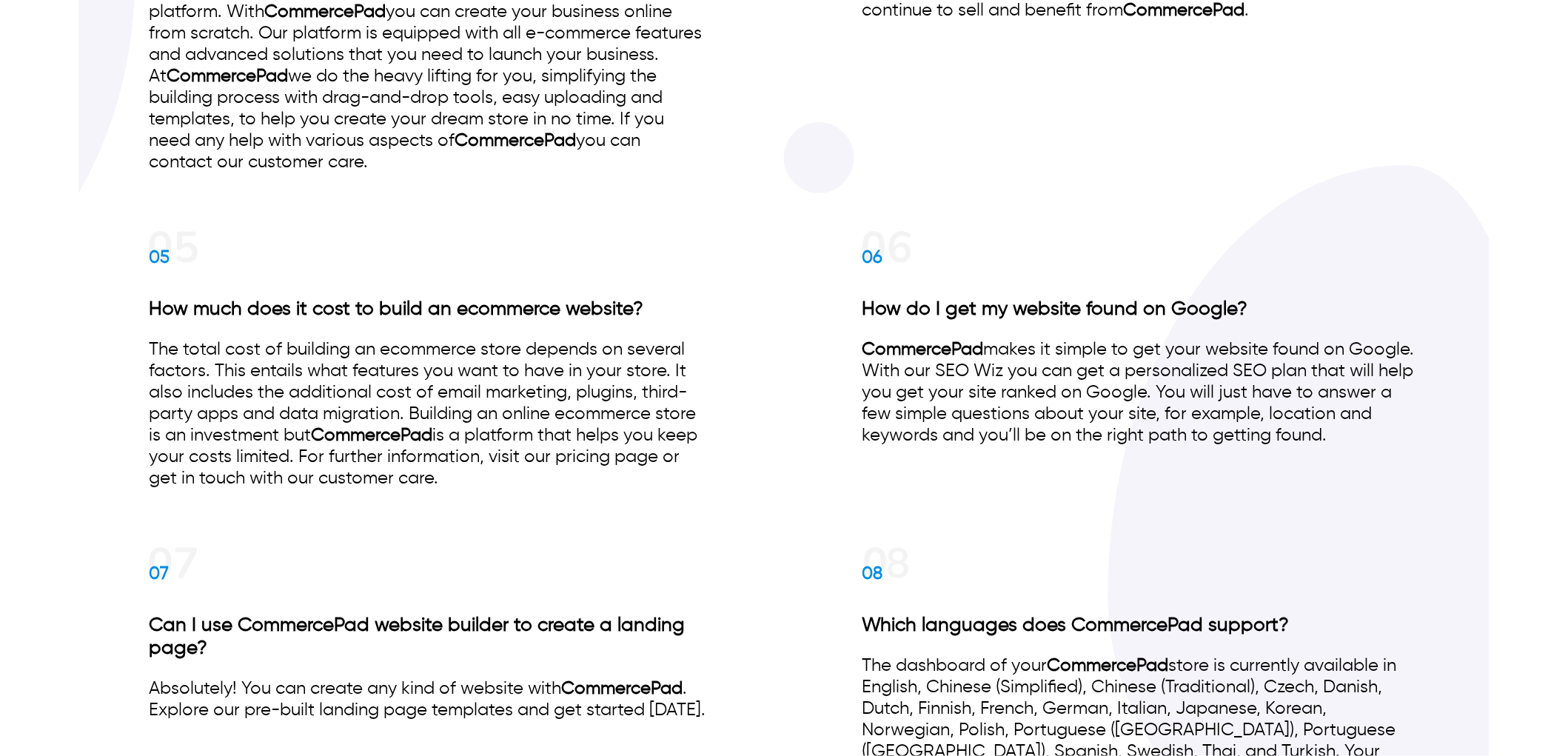
scroll to position [2961, 0]
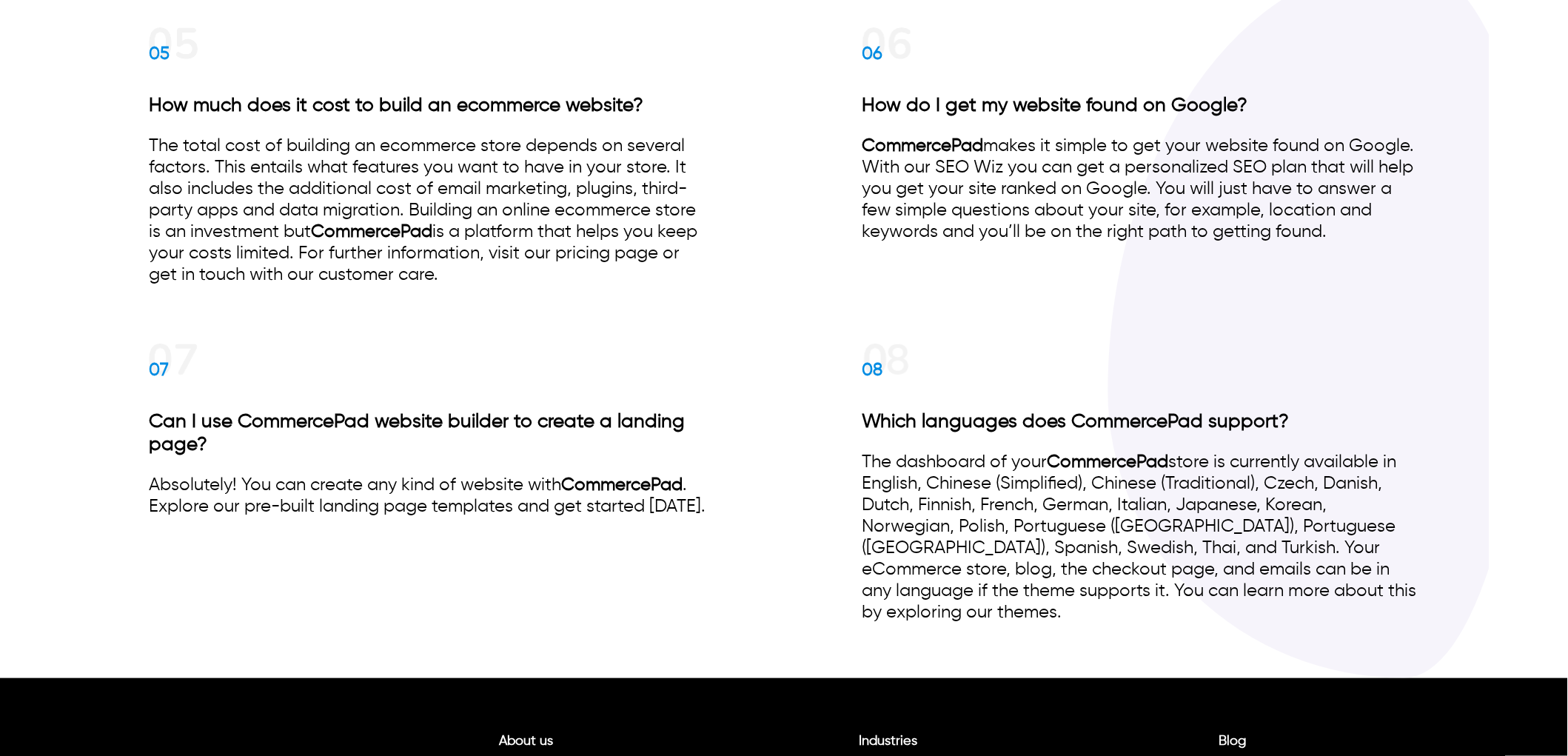
click at [897, 333] on div "08" at bounding box center [884, 355] width 44 height 44
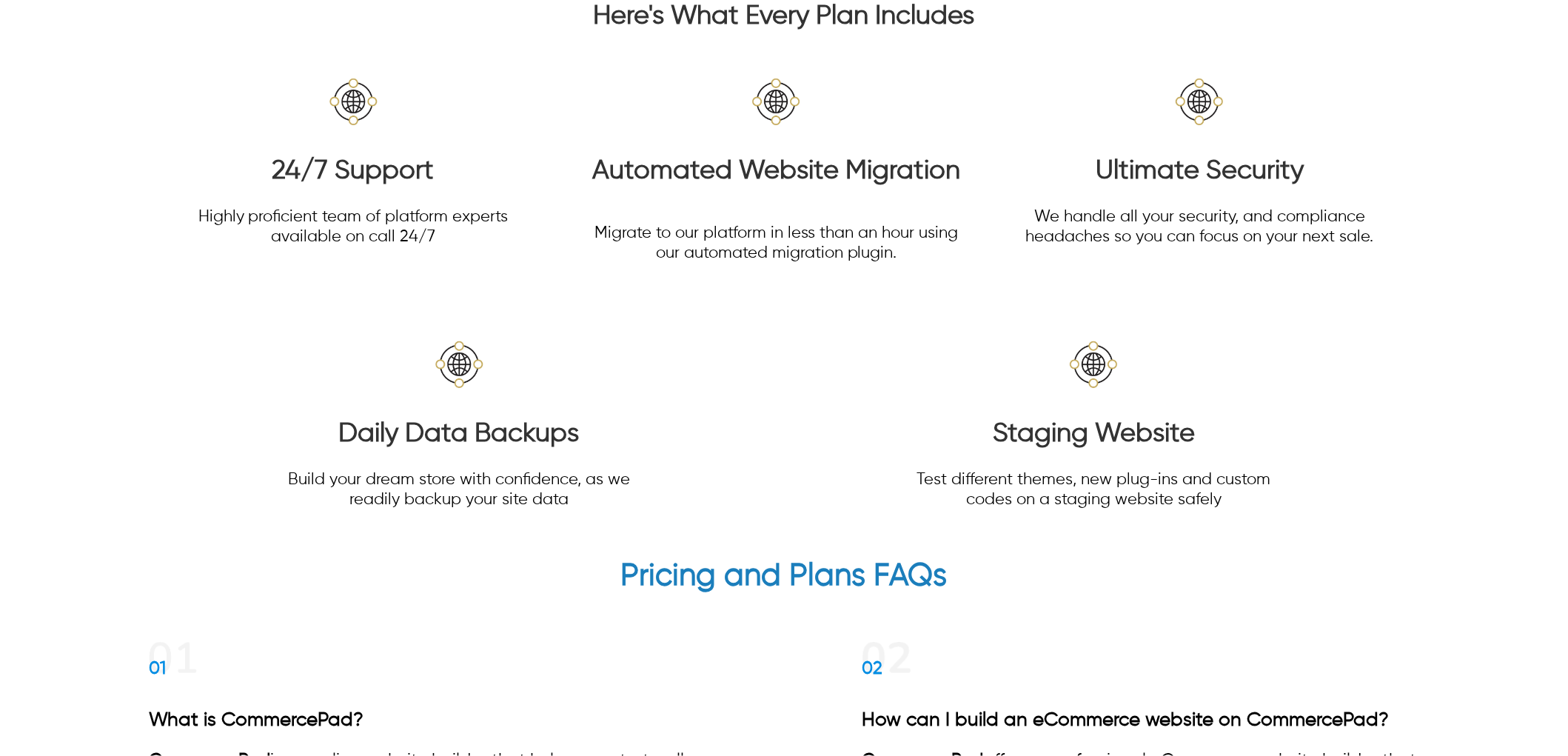
scroll to position [1644, 0]
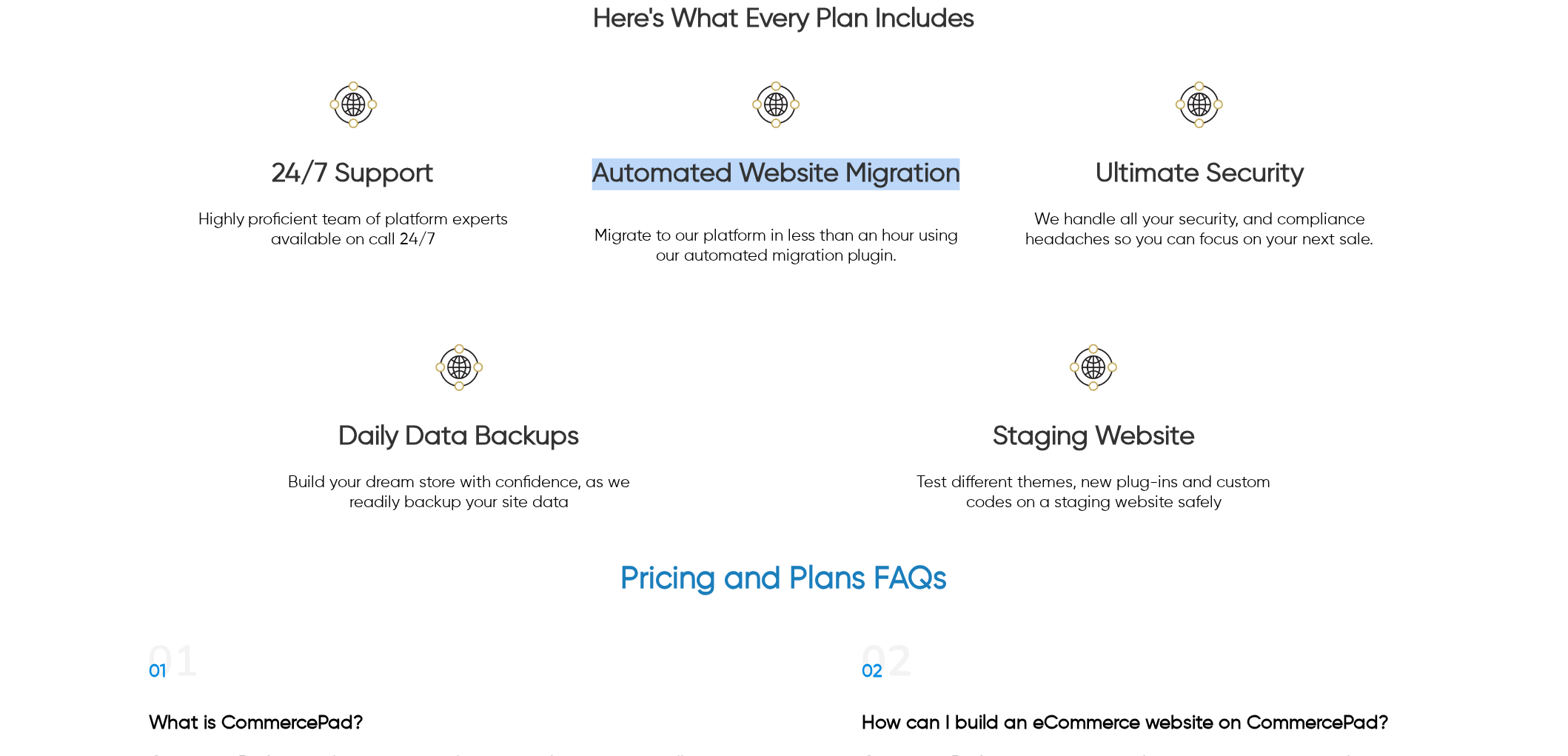
drag, startPoint x: 965, startPoint y: 166, endPoint x: 576, endPoint y: 166, distance: 389.0
click at [576, 166] on section "24/7 Support Highly proficient team of platform experts available on call 24/7 …" at bounding box center [784, 285] width 1271 height 493
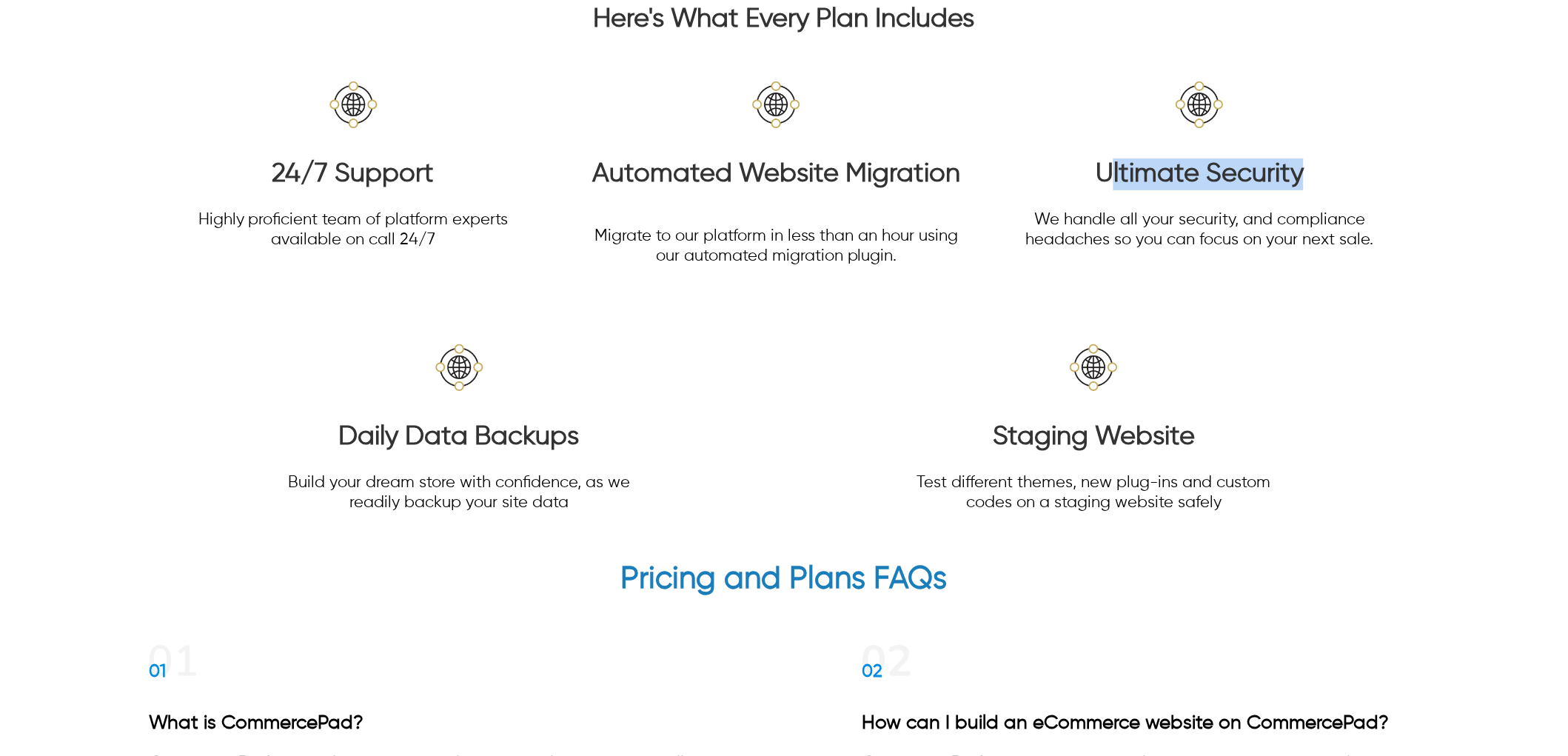
drag, startPoint x: 1314, startPoint y: 168, endPoint x: 1111, endPoint y: 175, distance: 203.1
click at [1111, 175] on h3 "Ultimate Security" at bounding box center [1201, 175] width 381 height 32
click at [1233, 373] on div "Staging Website Test different themes, new plug-ins and custom codes on a stagi…" at bounding box center [1094, 434] width 381 height 189
drag, startPoint x: 1203, startPoint y: 426, endPoint x: 1026, endPoint y: 433, distance: 177.1
click at [1030, 433] on h3 "Staging Website" at bounding box center [1094, 437] width 381 height 32
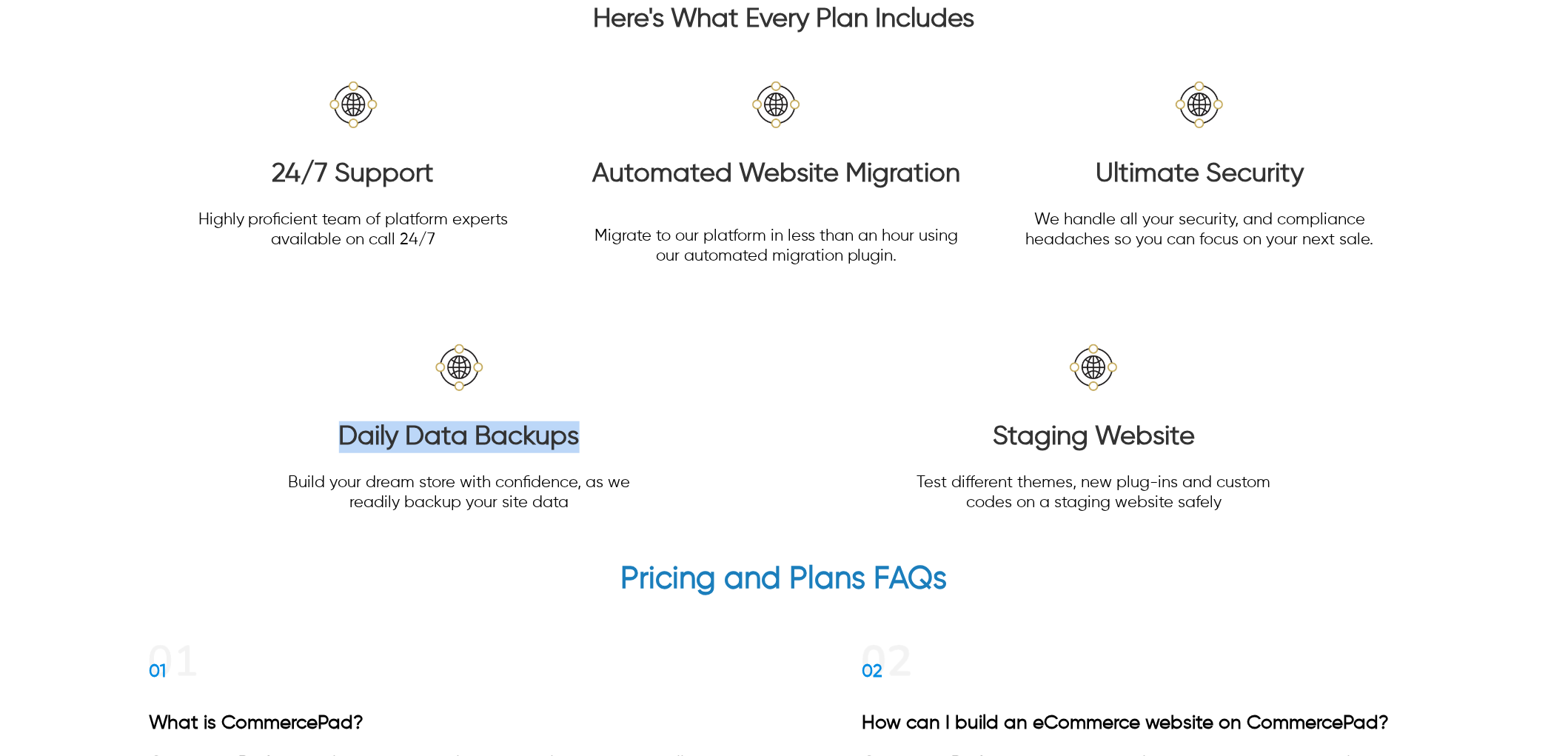
drag, startPoint x: 545, startPoint y: 435, endPoint x: 336, endPoint y: 435, distance: 209.0
click at [336, 435] on h3 "Daily Data Backups" at bounding box center [459, 437] width 381 height 32
drag, startPoint x: 408, startPoint y: 165, endPoint x: 326, endPoint y: 174, distance: 82.5
click at [326, 174] on h3 "24/7 Support" at bounding box center [353, 175] width 381 height 32
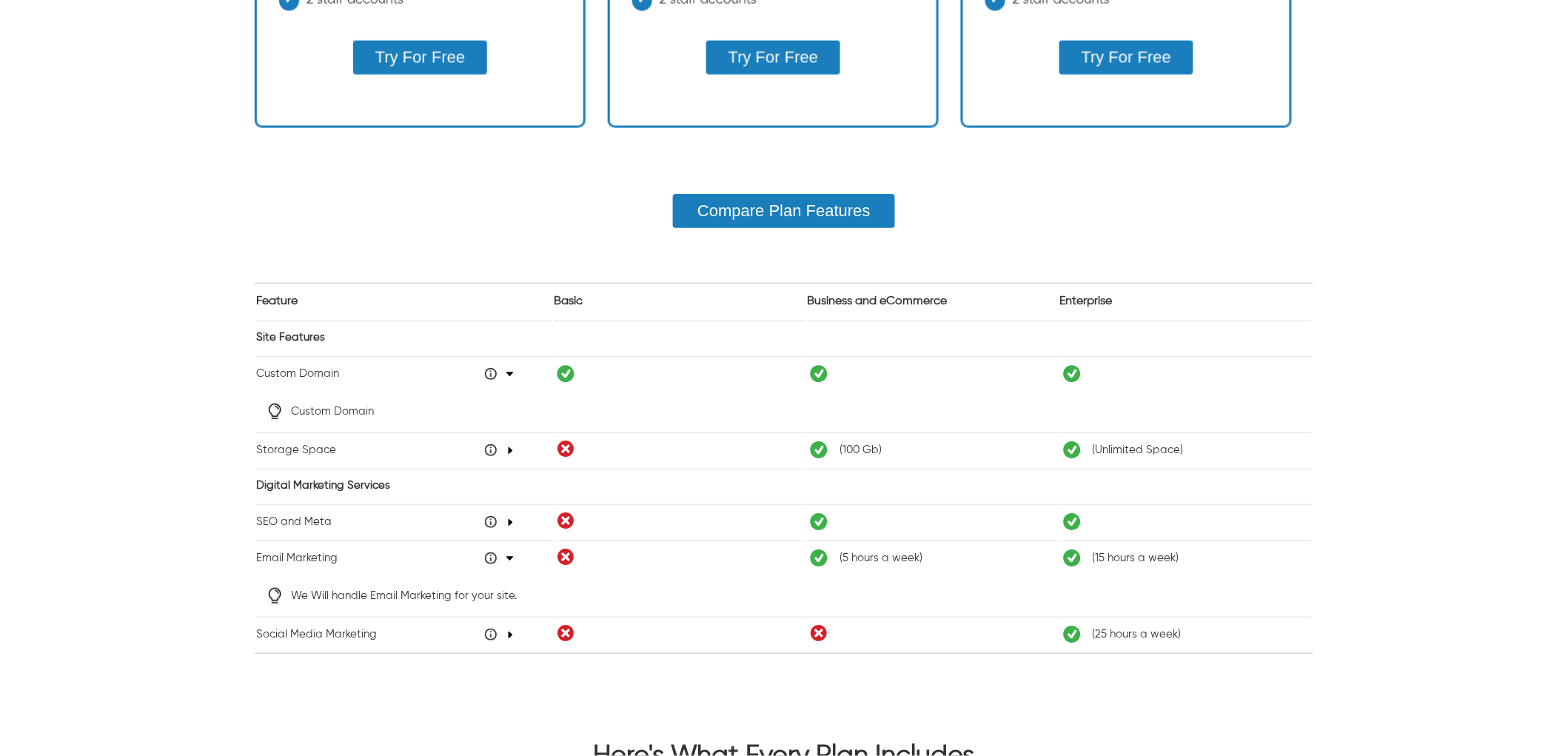
scroll to position [904, 0]
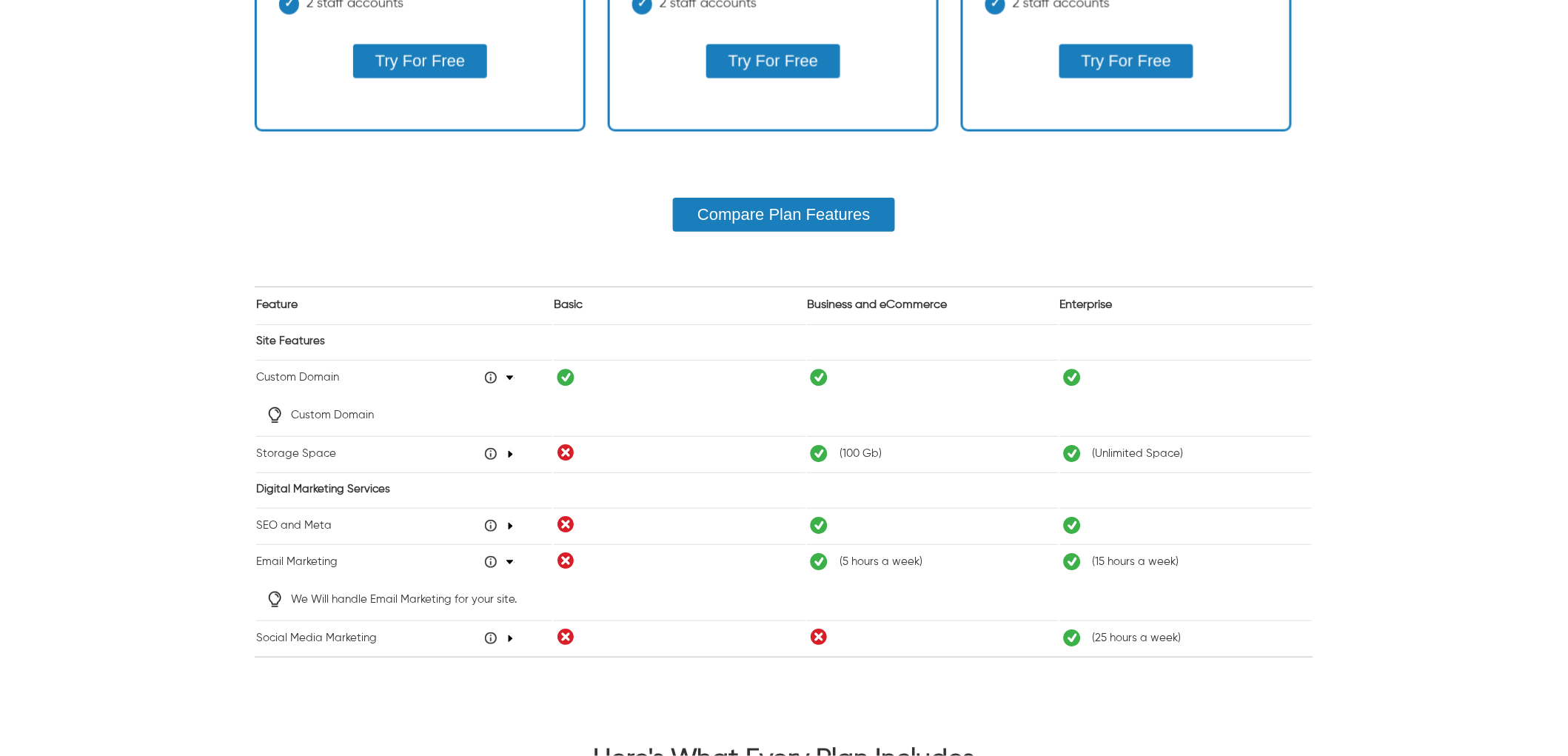
click at [506, 634] on icon "48" at bounding box center [510, 638] width 8 height 8
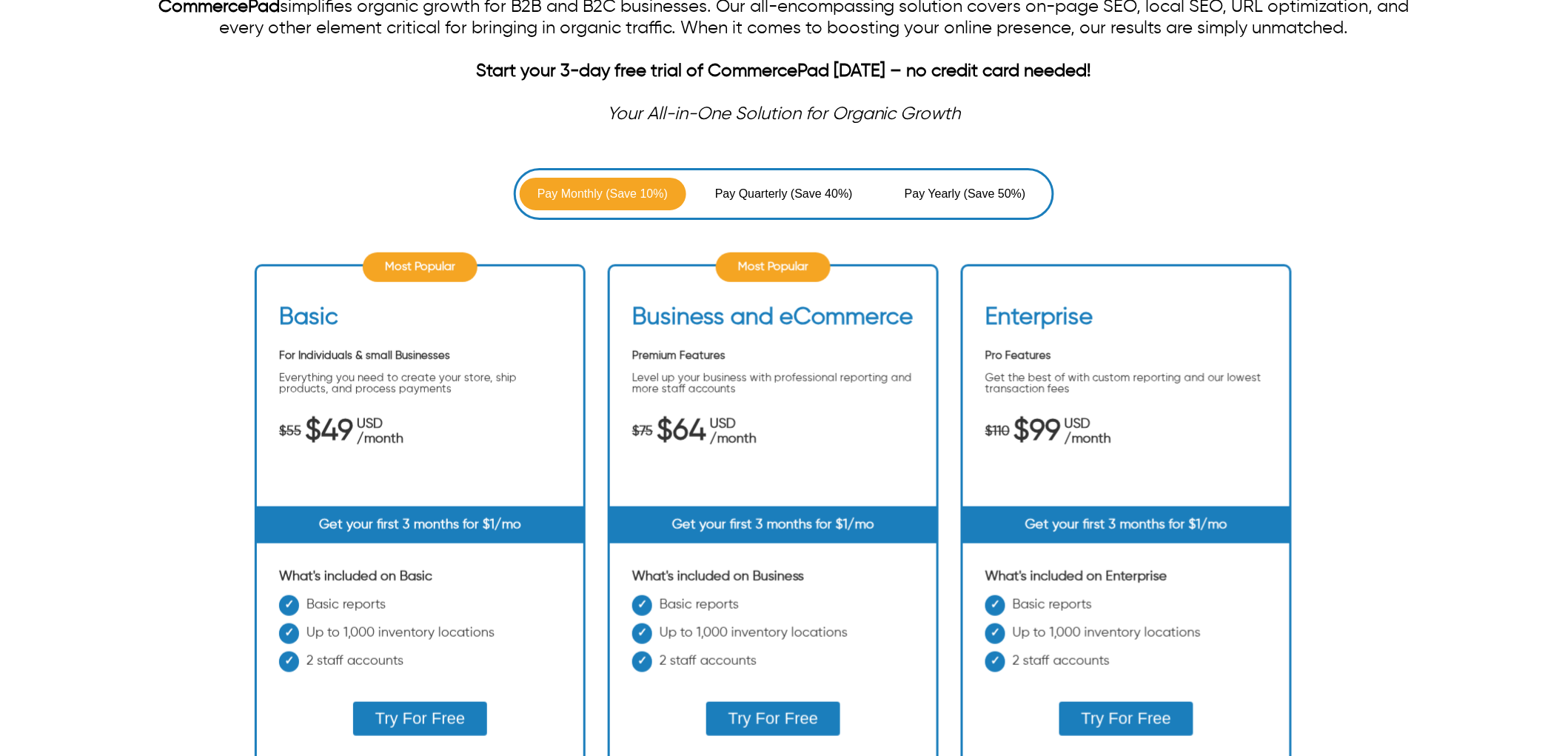
scroll to position [657, 0]
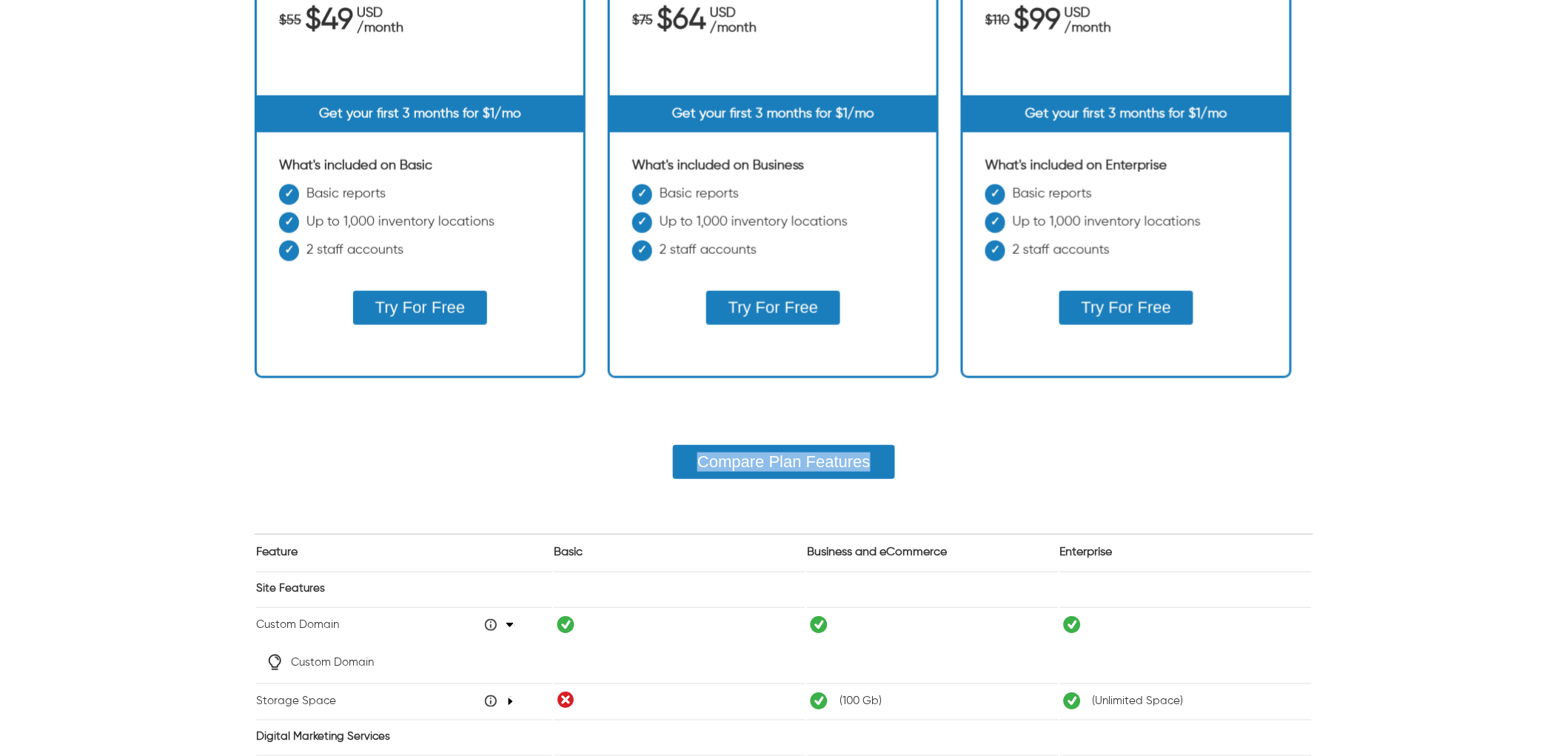
drag, startPoint x: 935, startPoint y: 455, endPoint x: 644, endPoint y: 454, distance: 291.0
click at [644, 454] on div "Compare Plan Features" at bounding box center [784, 462] width 1411 height 34
copy button "Compare Plan Features"
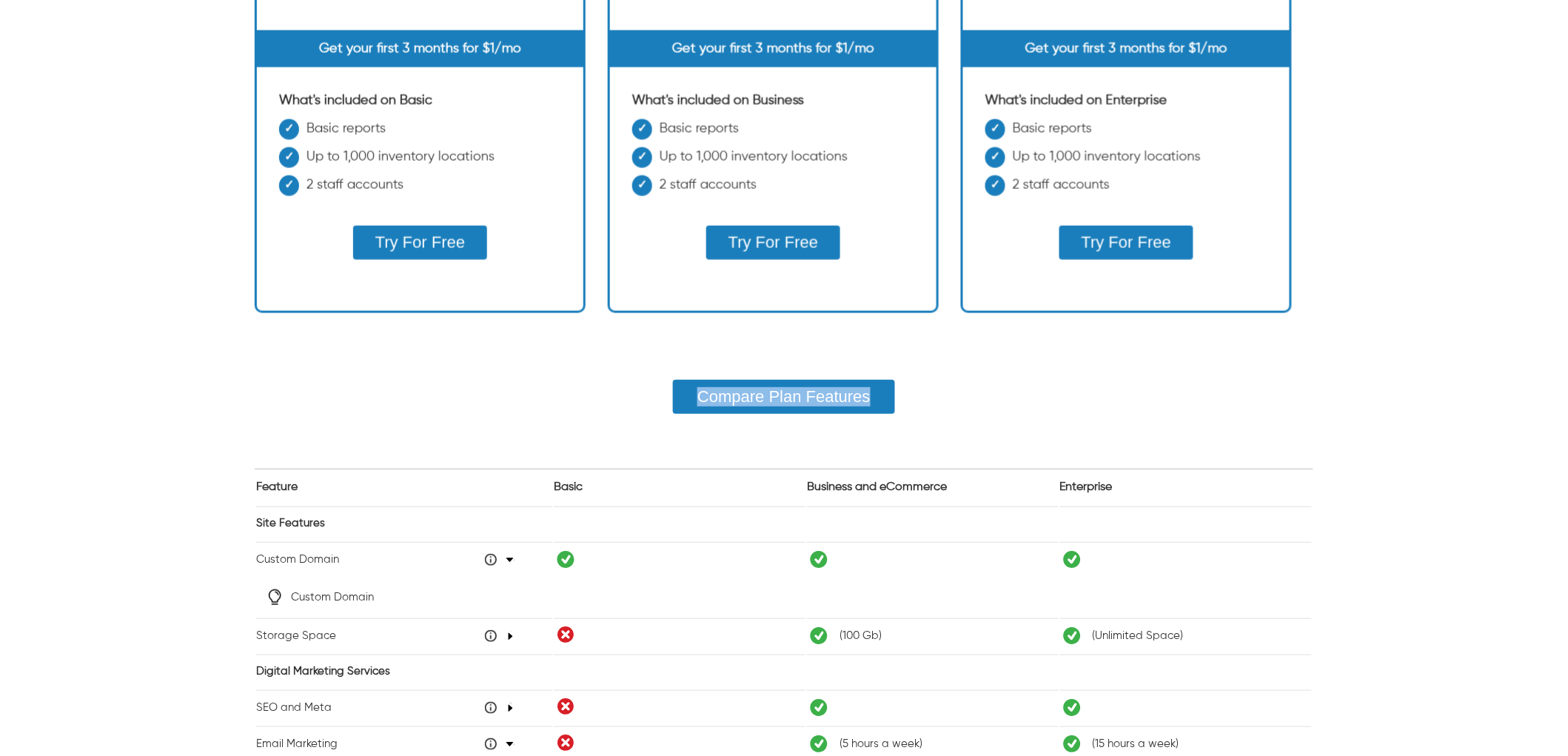
scroll to position [904, 0]
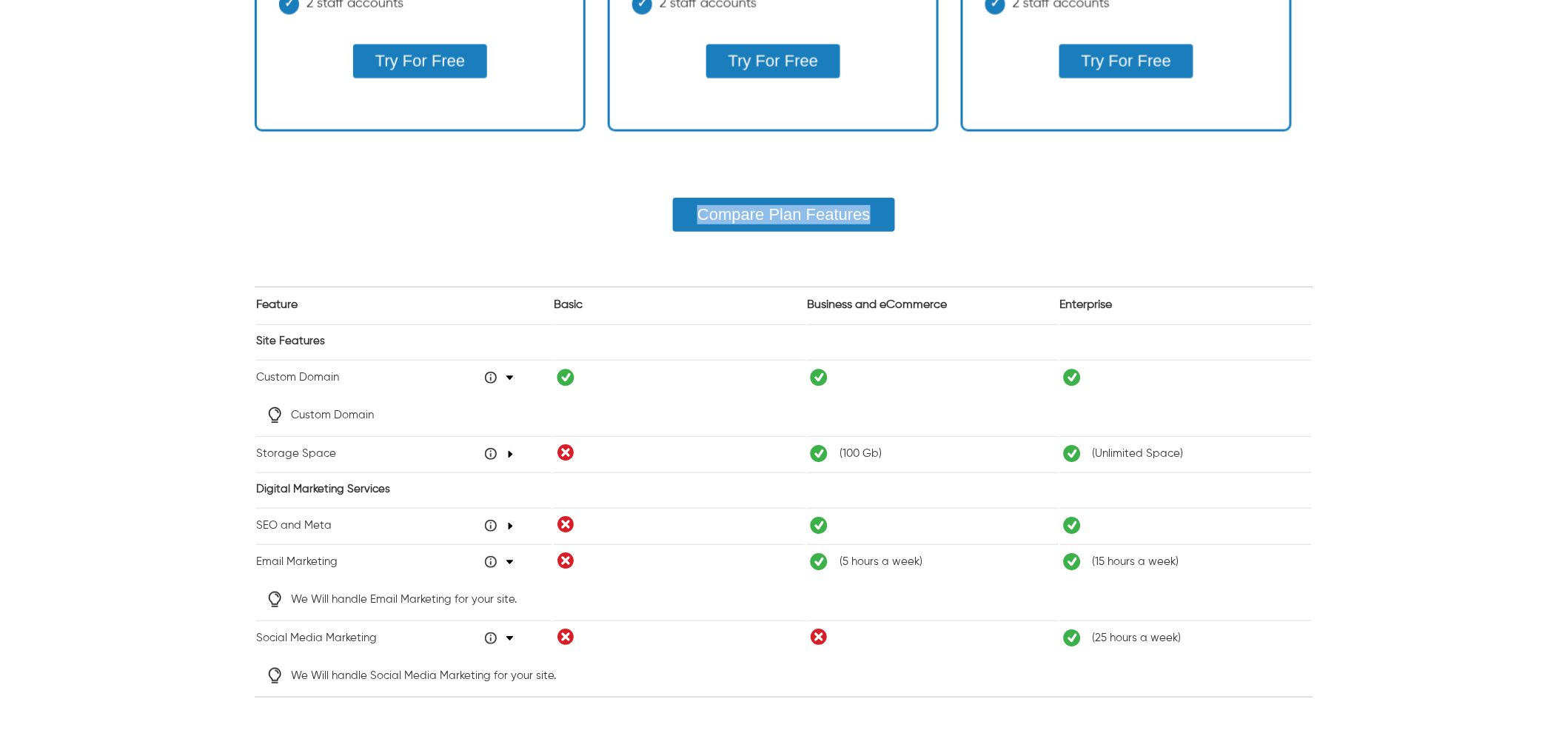
click at [423, 222] on div "Compare Plan Features" at bounding box center [784, 214] width 1411 height 34
drag, startPoint x: 585, startPoint y: 302, endPoint x: 548, endPoint y: 302, distance: 37.0
click at [548, 302] on table "Feature Basic Business and eCommerce Enterprise Site Features Custom Domain 48 …" at bounding box center [784, 492] width 1059 height 409
drag, startPoint x: 968, startPoint y: 301, endPoint x: 802, endPoint y: 303, distance: 166.0
click at [802, 303] on table "Feature Basic Business and eCommerce Enterprise Site Features Custom Domain 48 …" at bounding box center [784, 492] width 1059 height 409
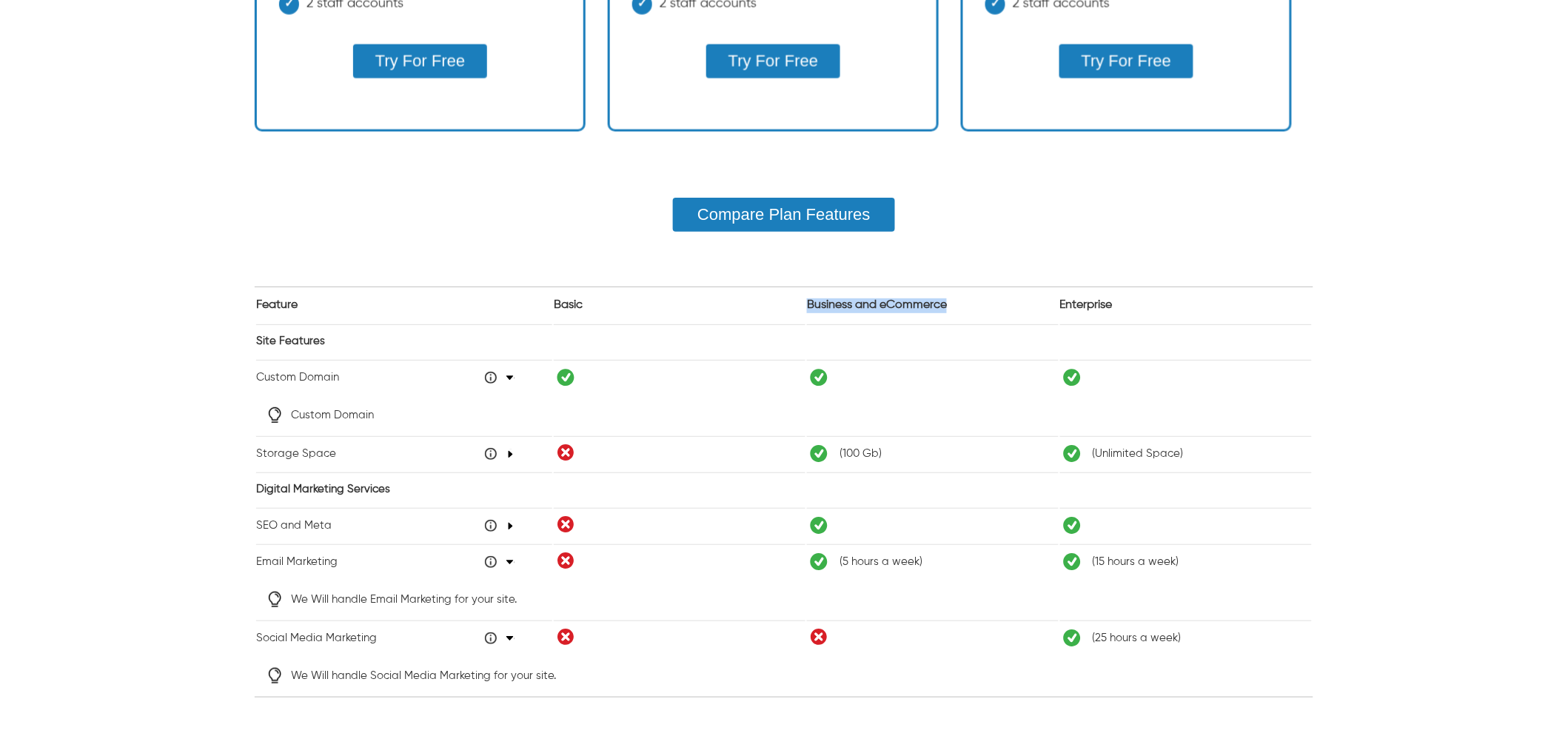
copy tr "Business and eCommerce"
click at [1022, 363] on span at bounding box center [933, 378] width 252 height 30
